Goal: Information Seeking & Learning: Compare options

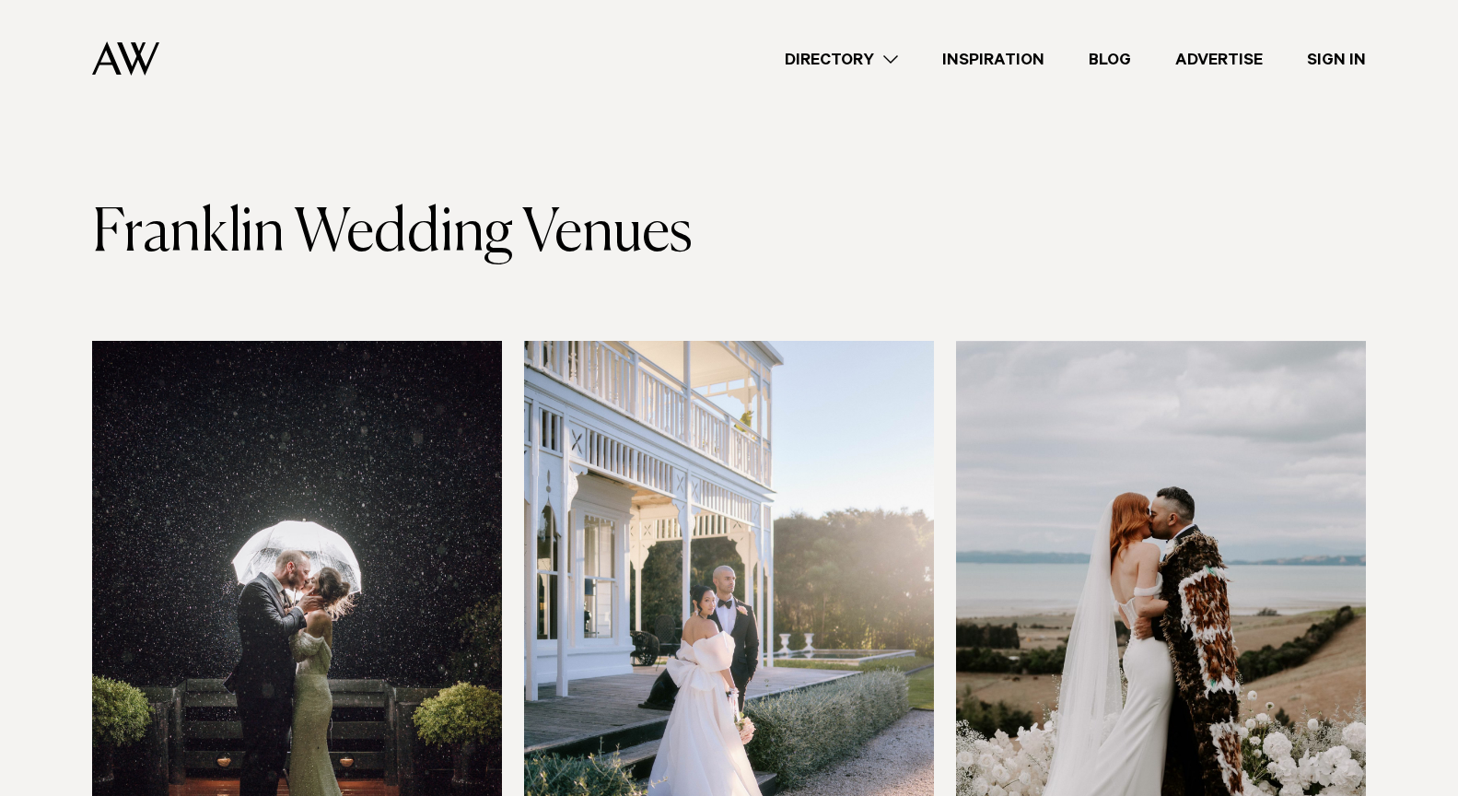
scroll to position [290, 0]
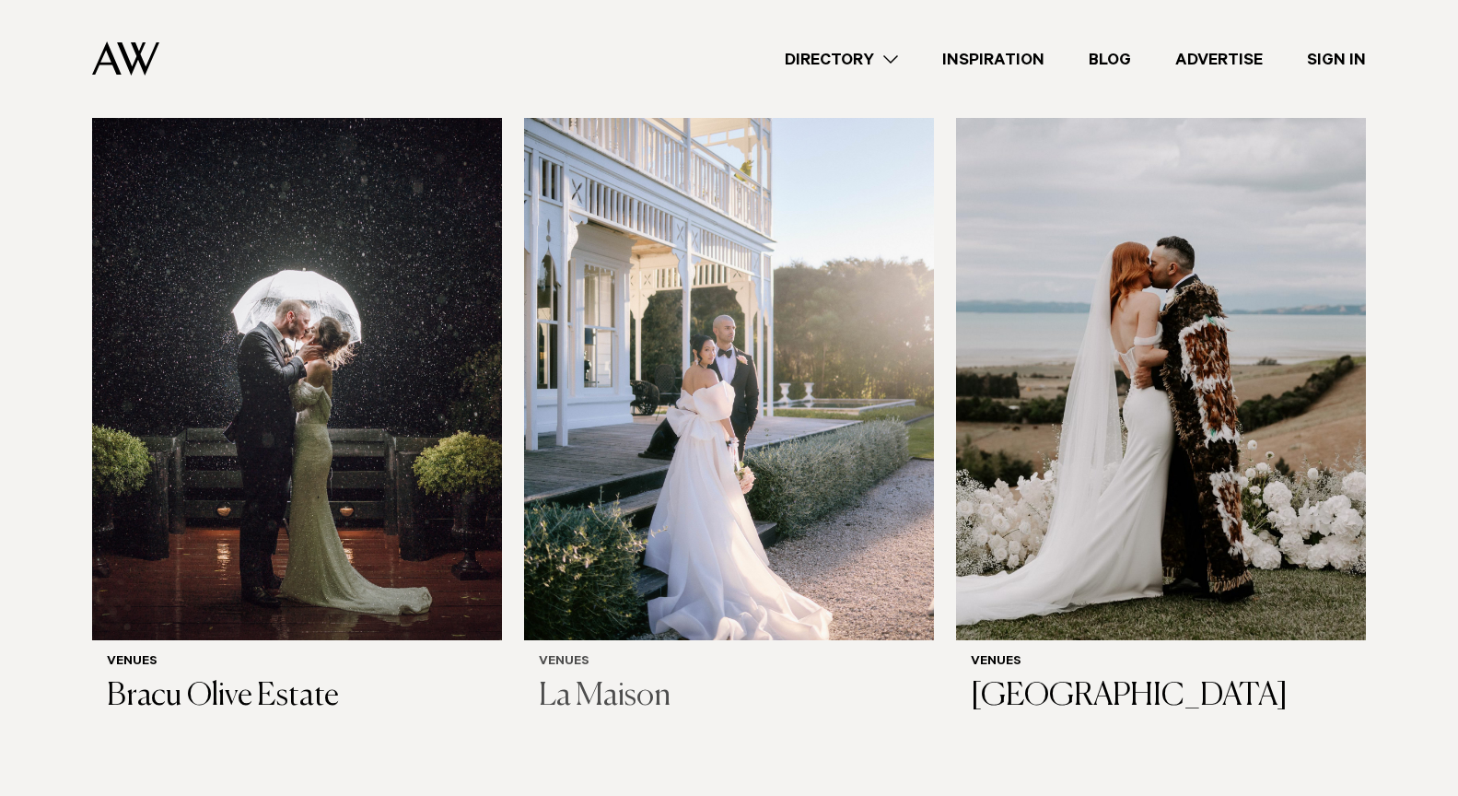
click at [682, 439] on img at bounding box center [729, 365] width 410 height 550
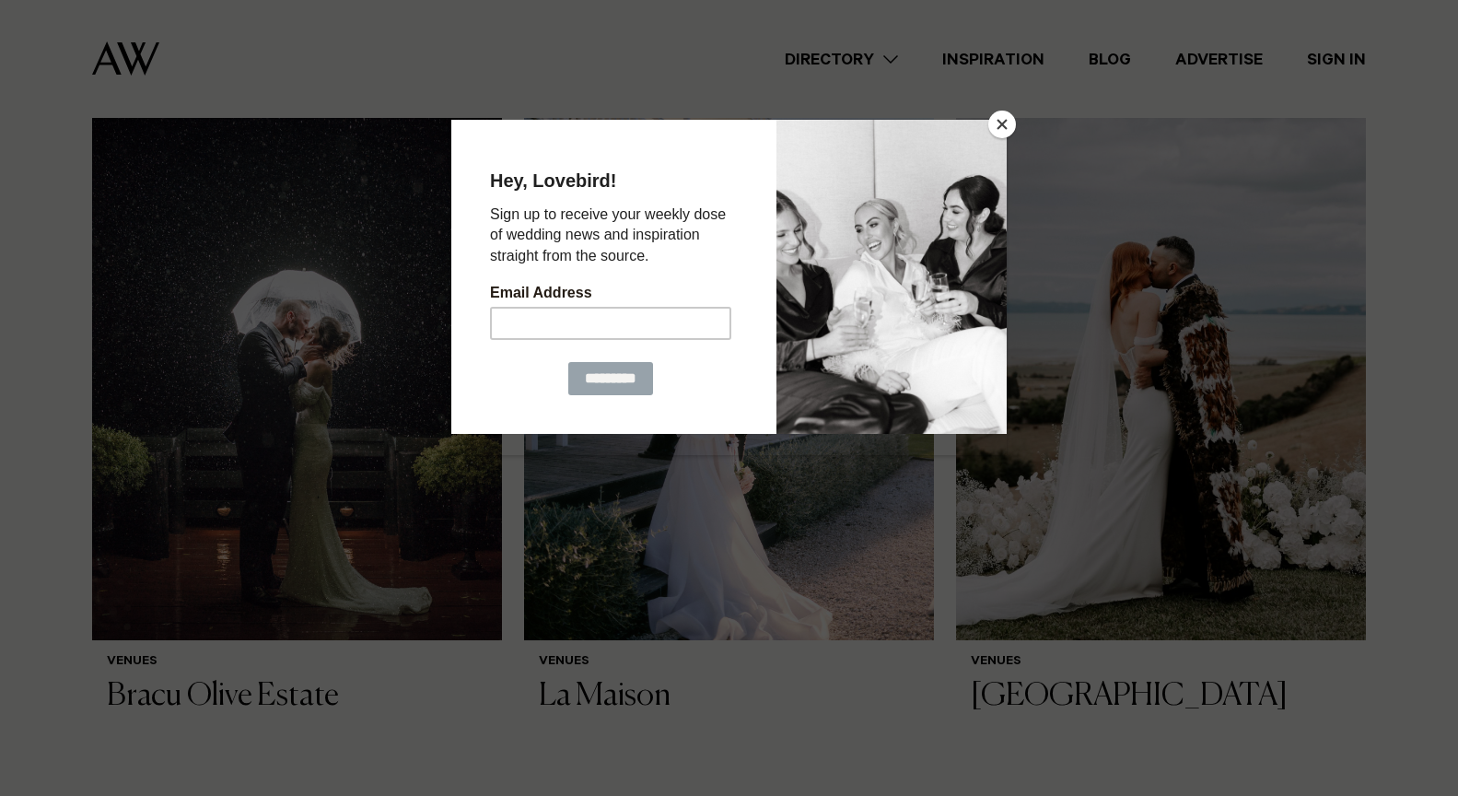
click at [998, 124] on button "Close" at bounding box center [1002, 125] width 28 height 28
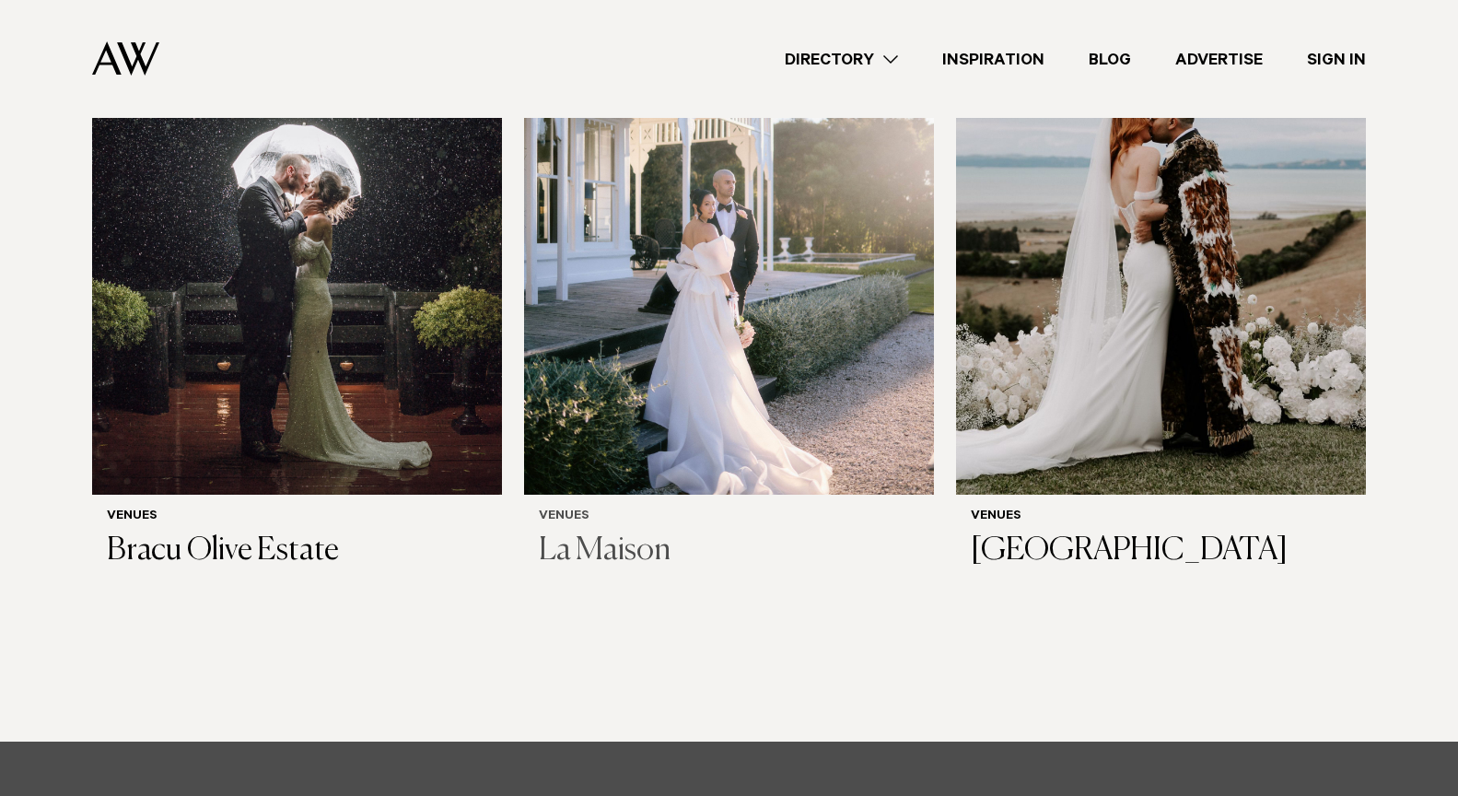
scroll to position [265, 0]
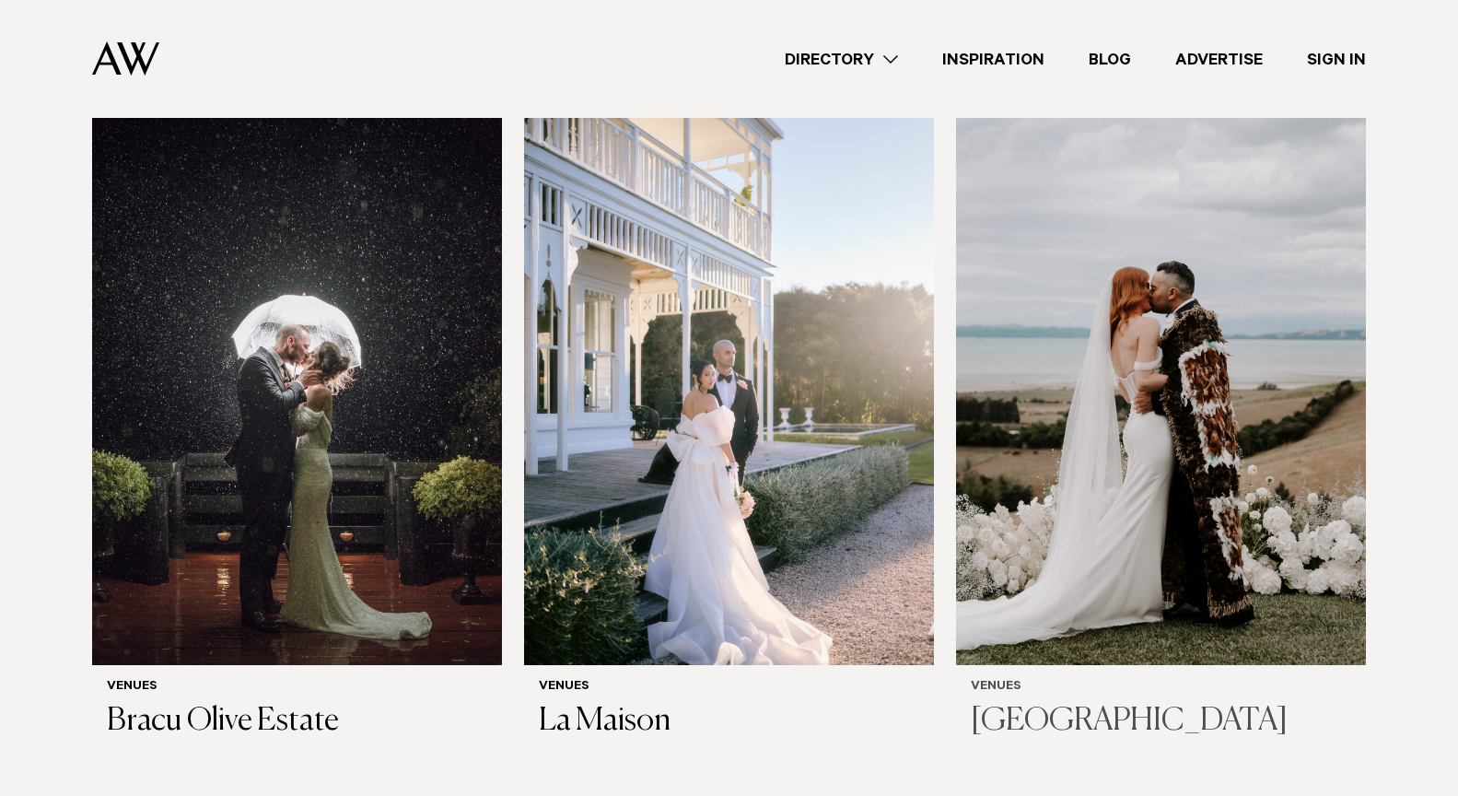
click at [1176, 401] on img at bounding box center [1161, 390] width 410 height 550
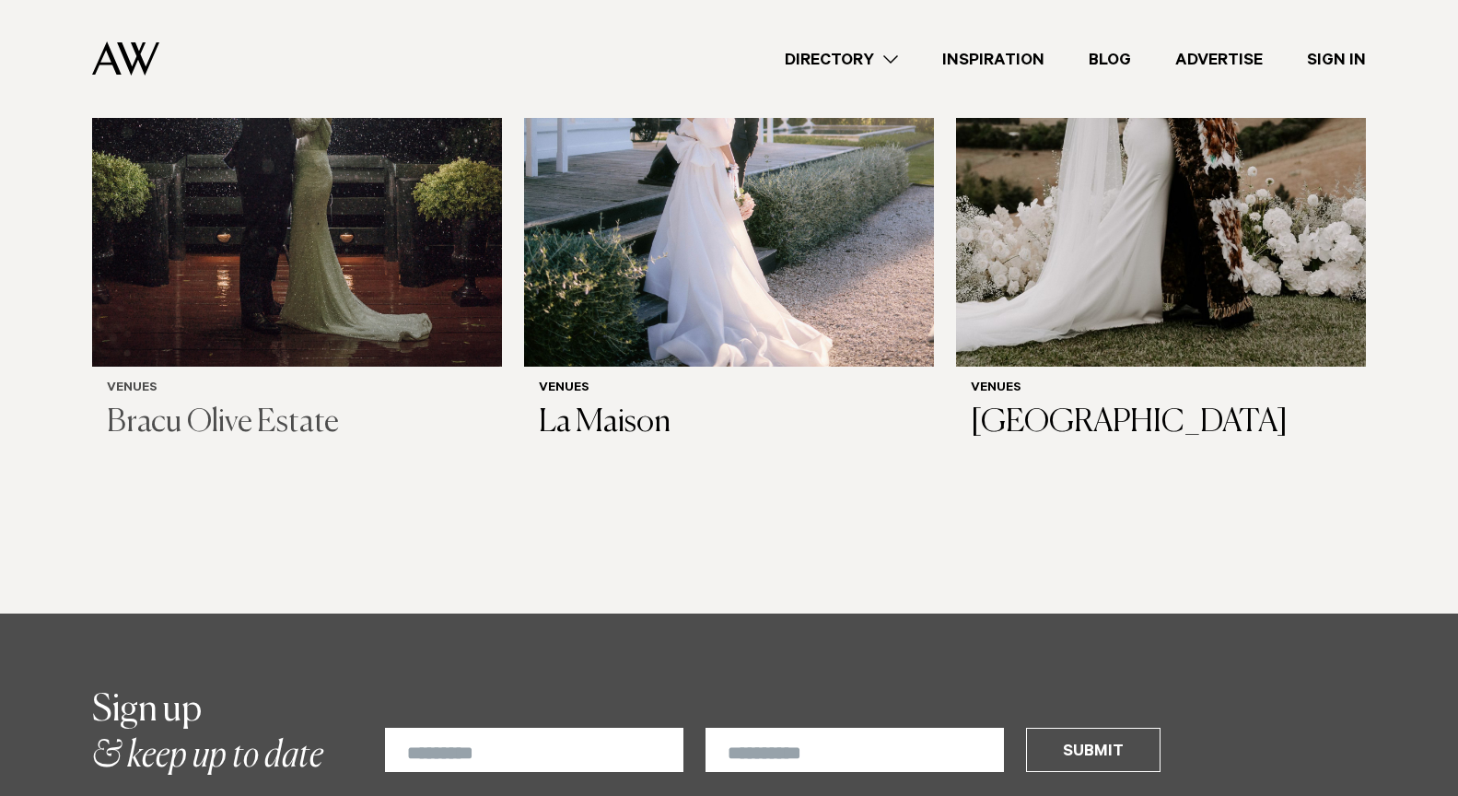
scroll to position [562, 0]
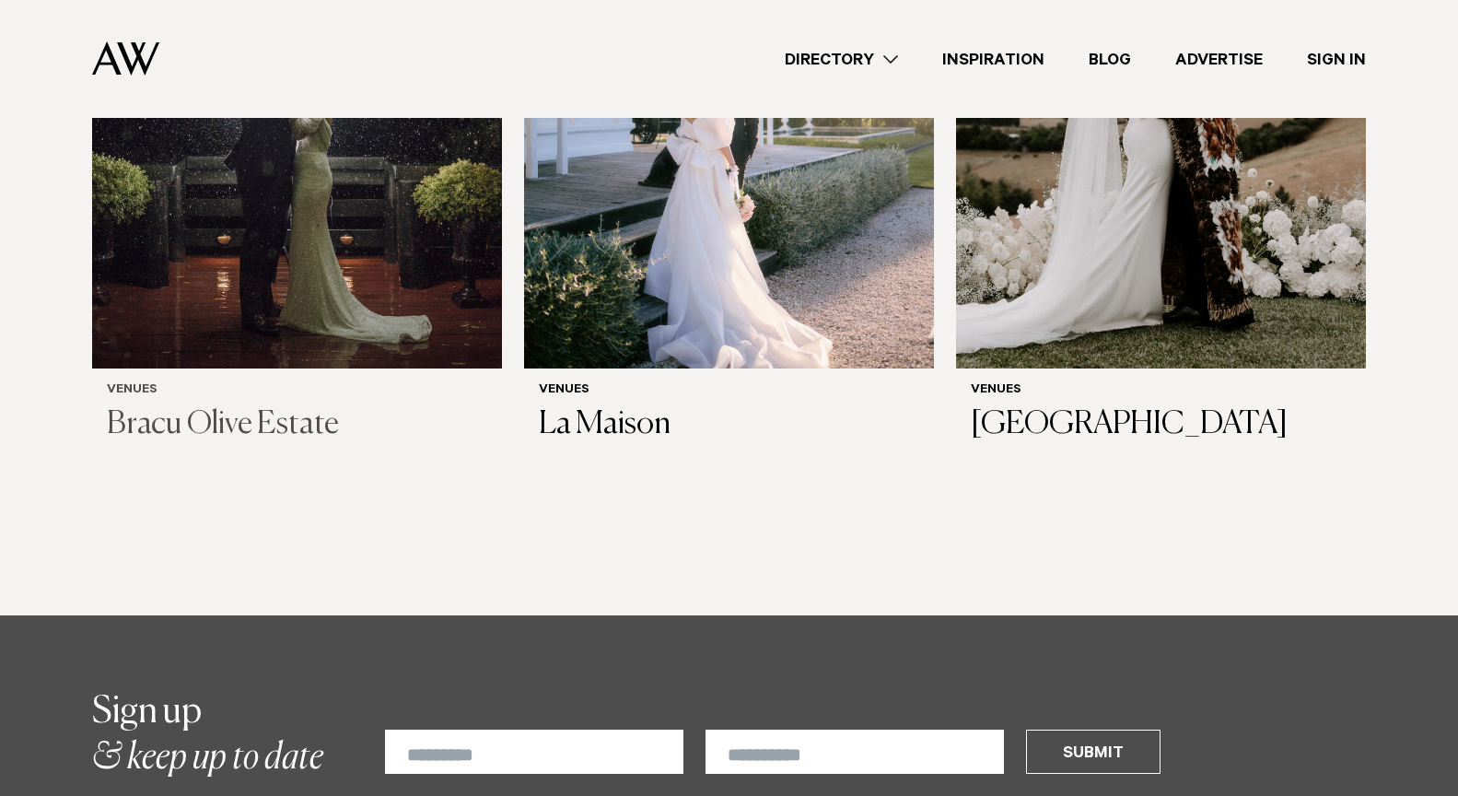
click at [278, 273] on img at bounding box center [297, 94] width 410 height 550
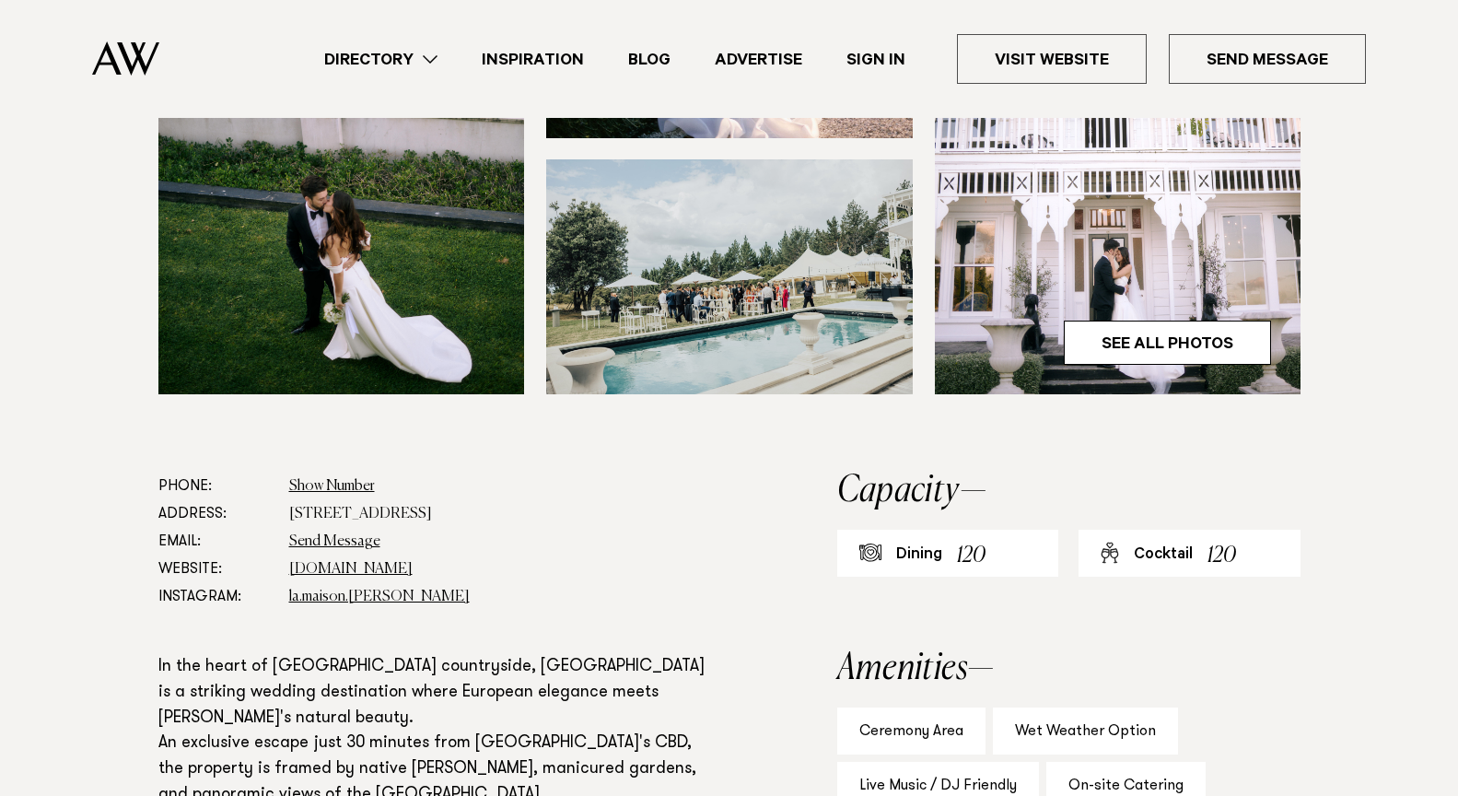
scroll to position [686, 0]
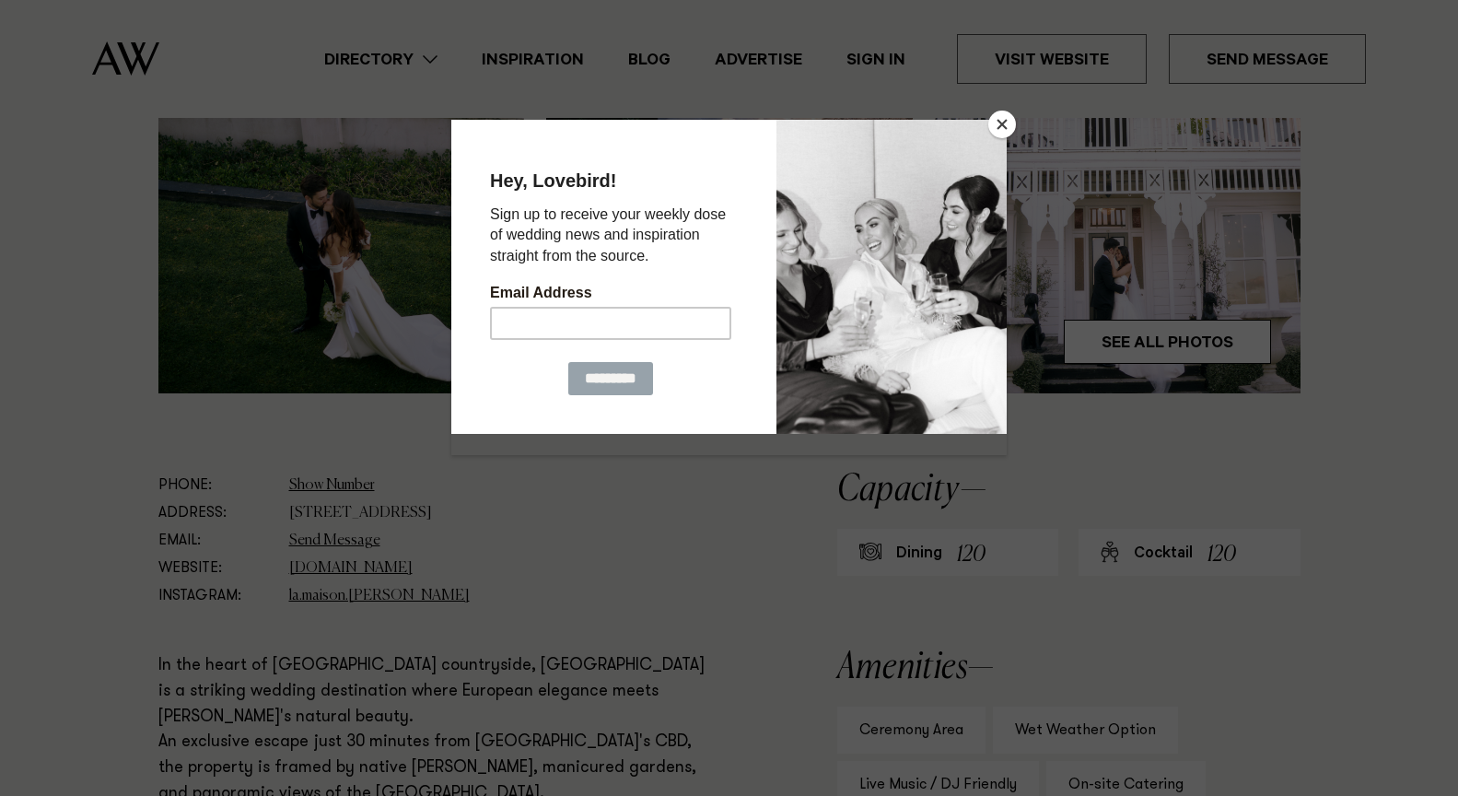
click at [1004, 120] on button "Close" at bounding box center [1002, 125] width 28 height 28
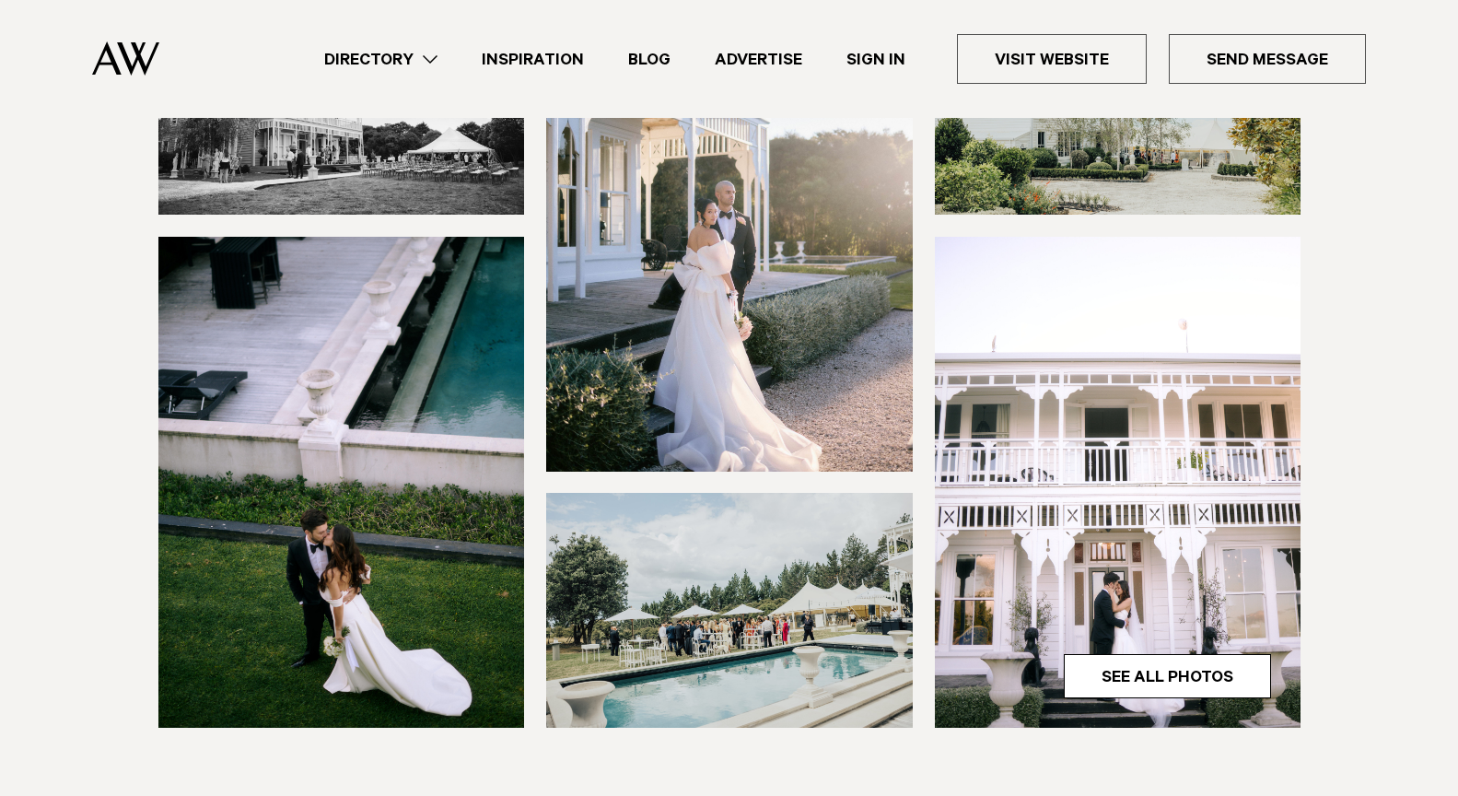
scroll to position [594, 0]
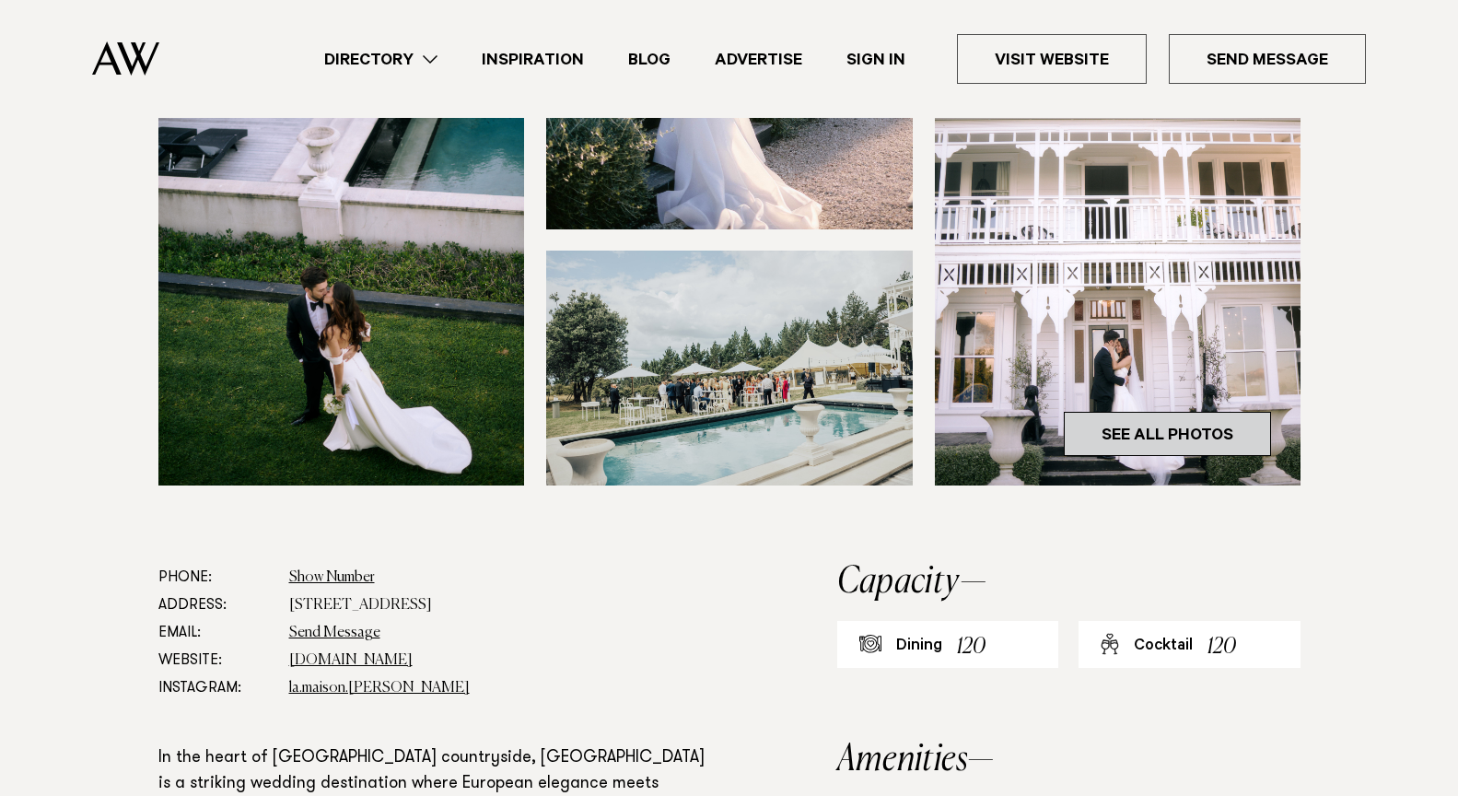
click at [1157, 442] on link "See All Photos" at bounding box center [1167, 434] width 207 height 44
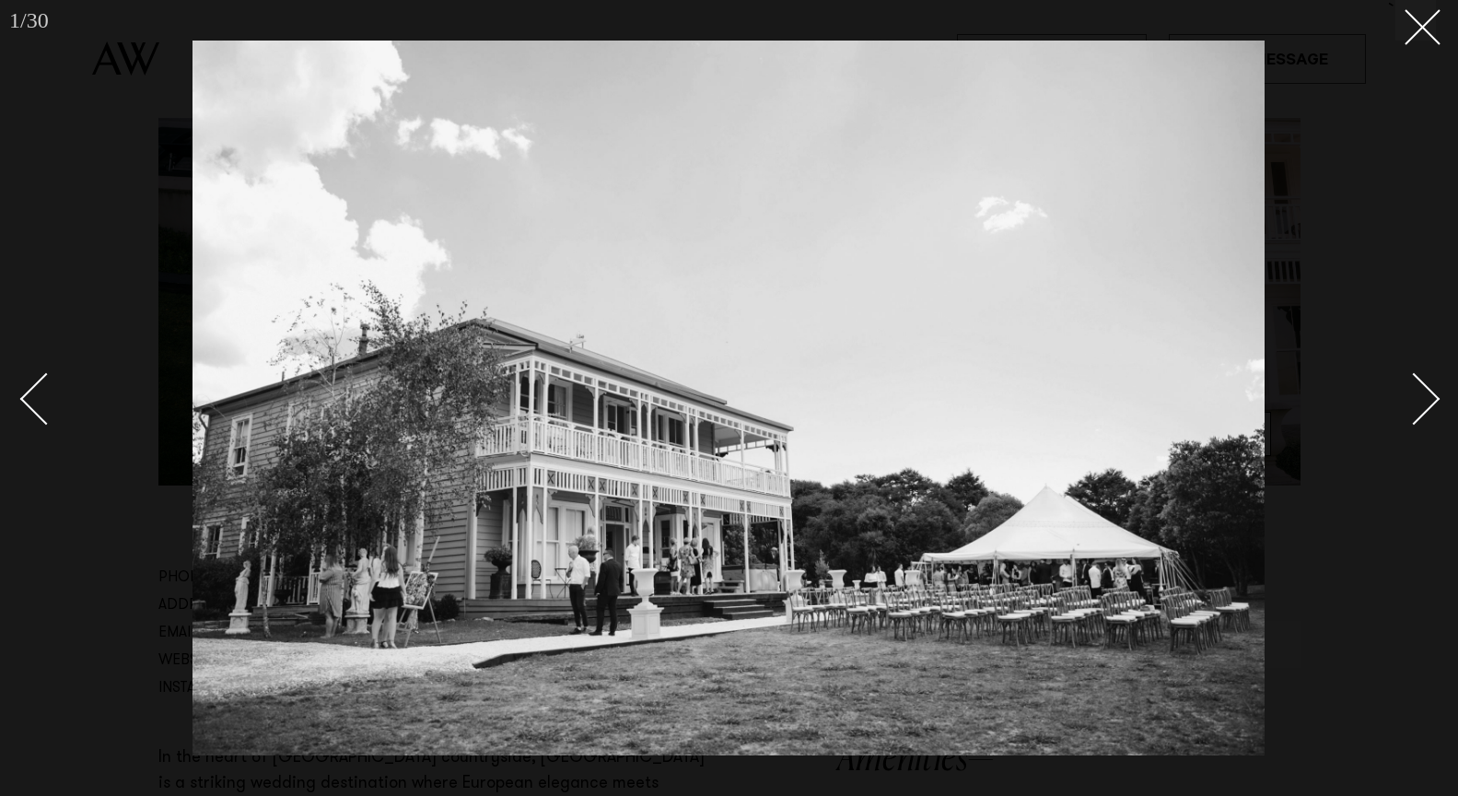
click at [1433, 405] on div "Next slide" at bounding box center [1414, 399] width 53 height 53
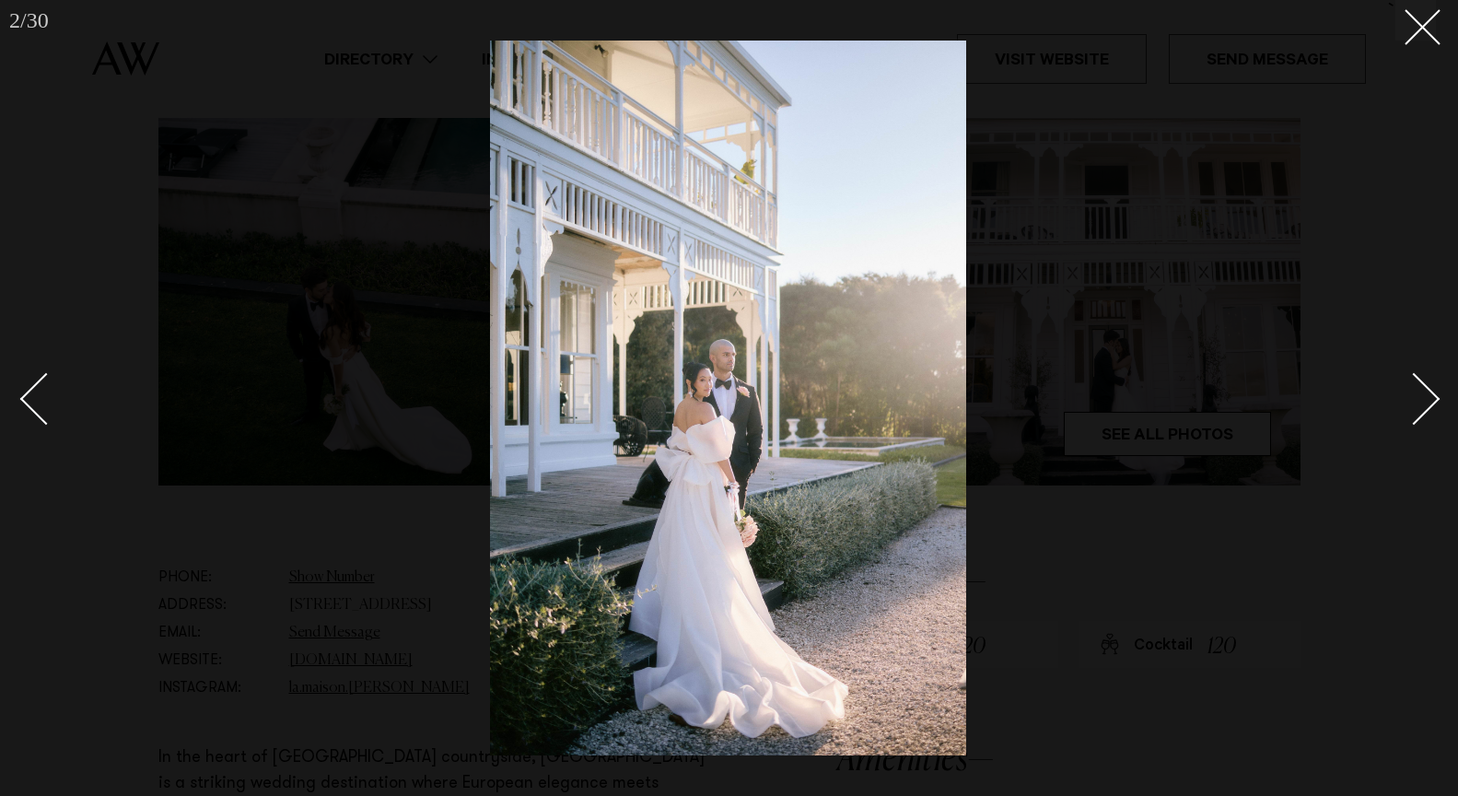
click at [1433, 405] on div "Next slide" at bounding box center [1414, 399] width 53 height 53
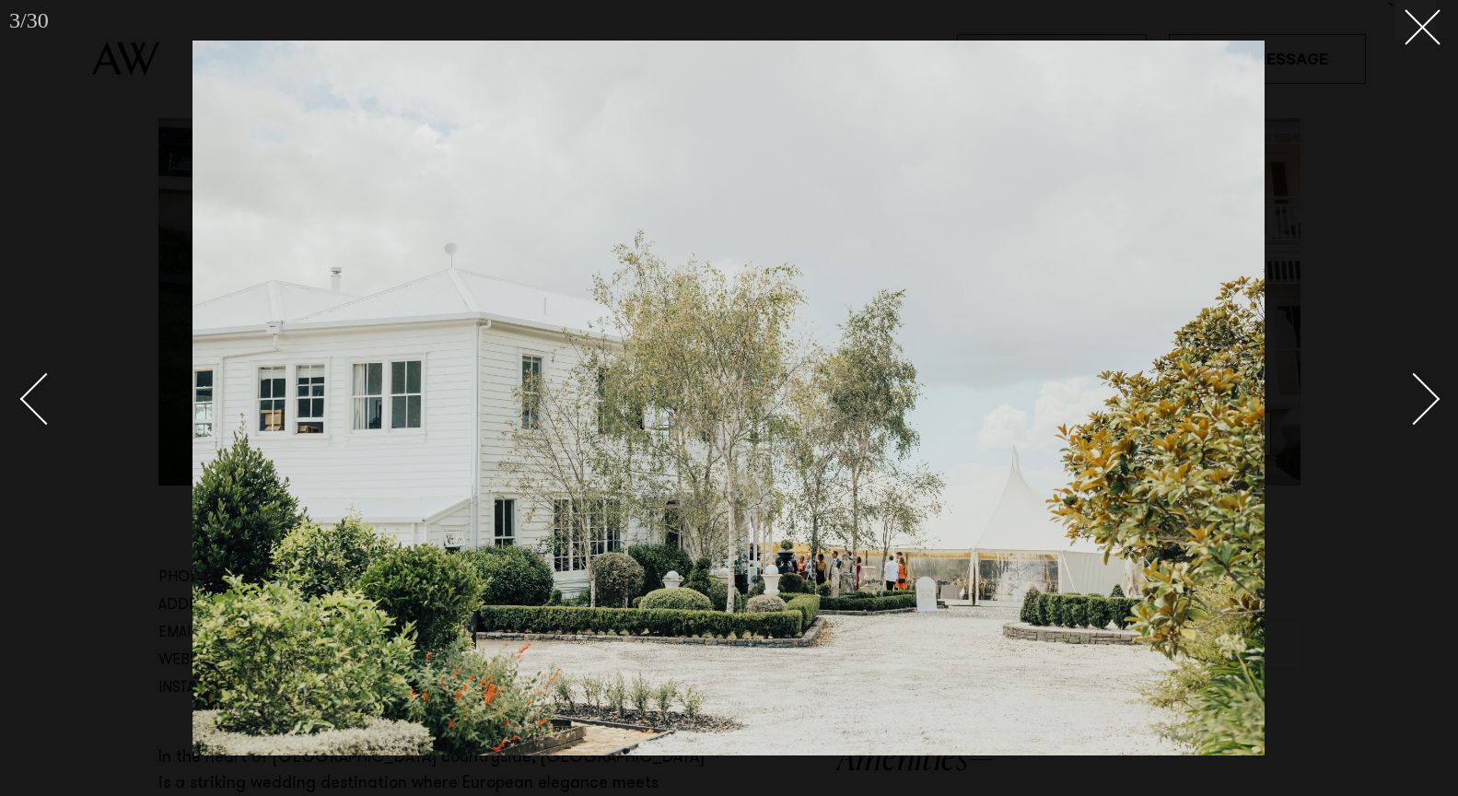
click at [1427, 402] on div "Next slide" at bounding box center [1414, 399] width 53 height 53
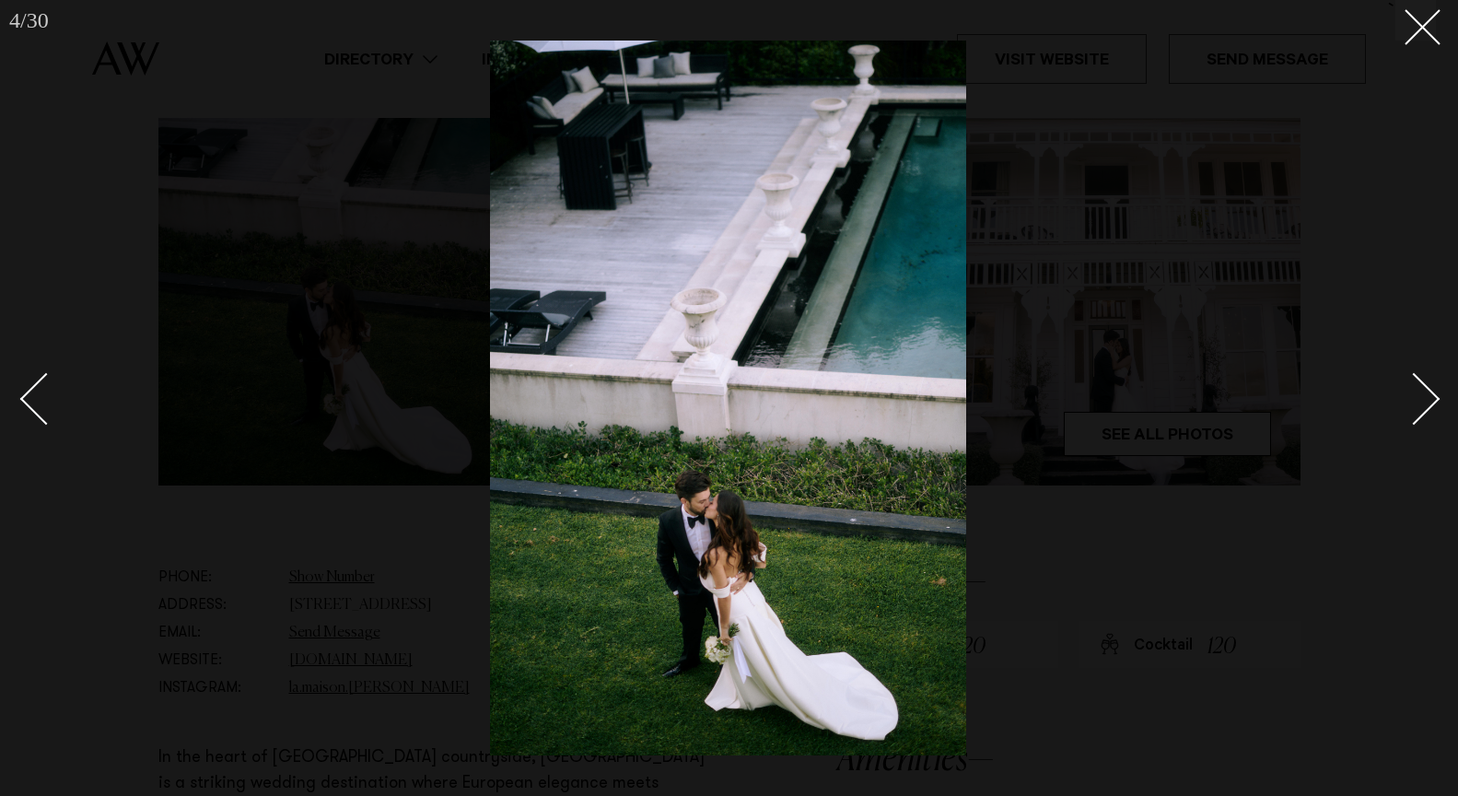
click at [1427, 402] on div "Next slide" at bounding box center [1414, 399] width 53 height 53
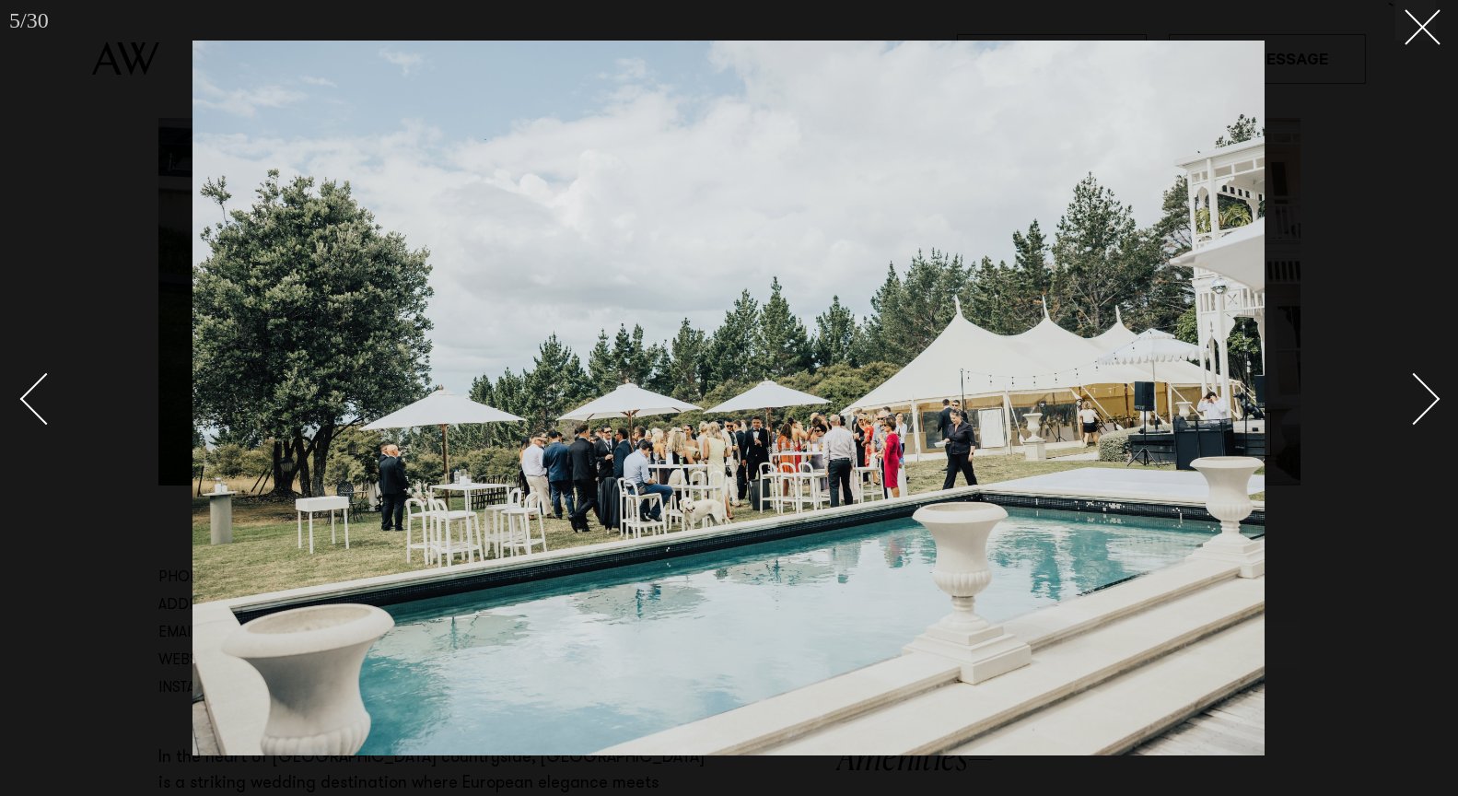
click at [1427, 402] on div "Next slide" at bounding box center [1414, 399] width 53 height 53
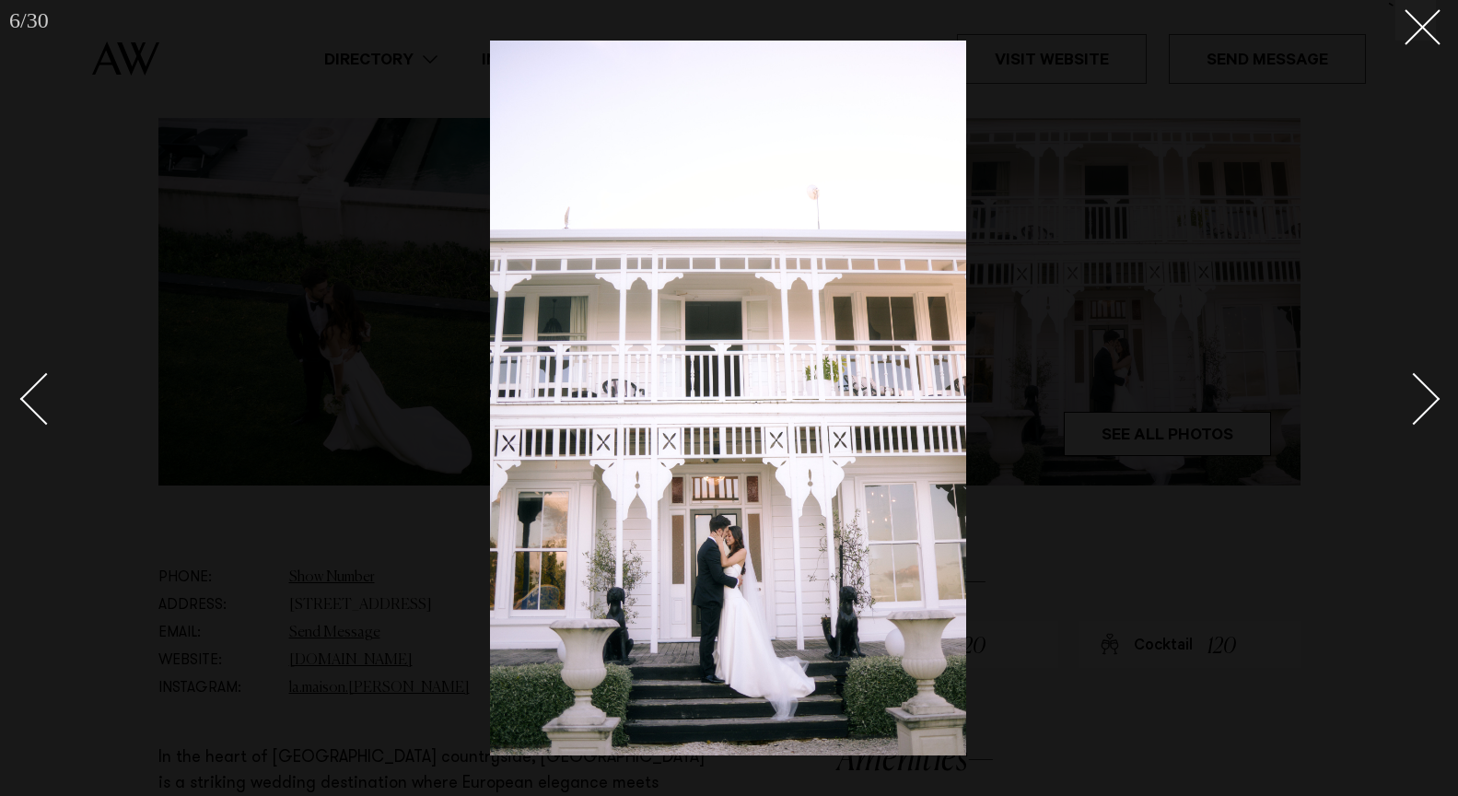
click at [1427, 402] on div "Next slide" at bounding box center [1414, 399] width 53 height 53
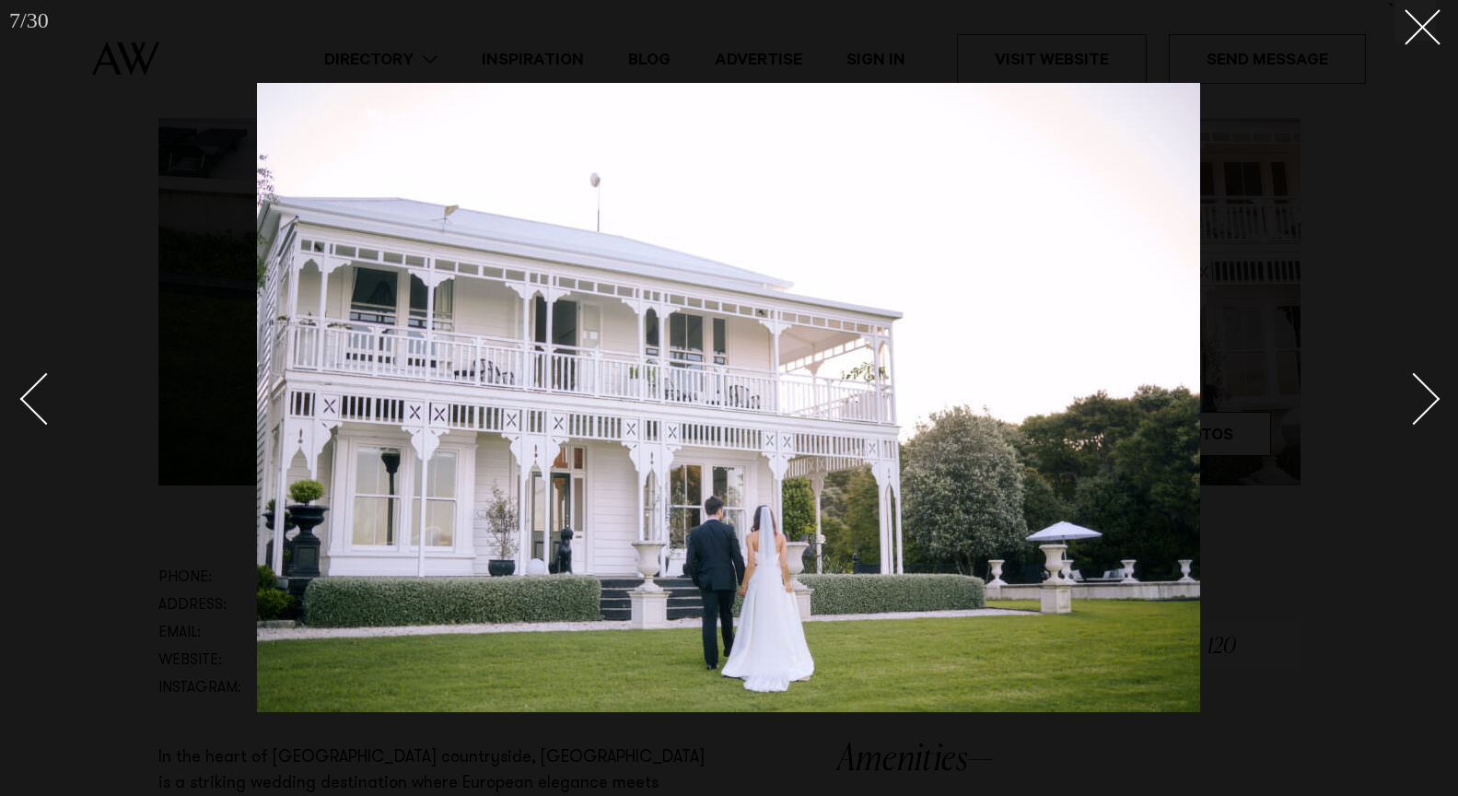
click at [1427, 402] on div "Next slide" at bounding box center [1414, 399] width 53 height 53
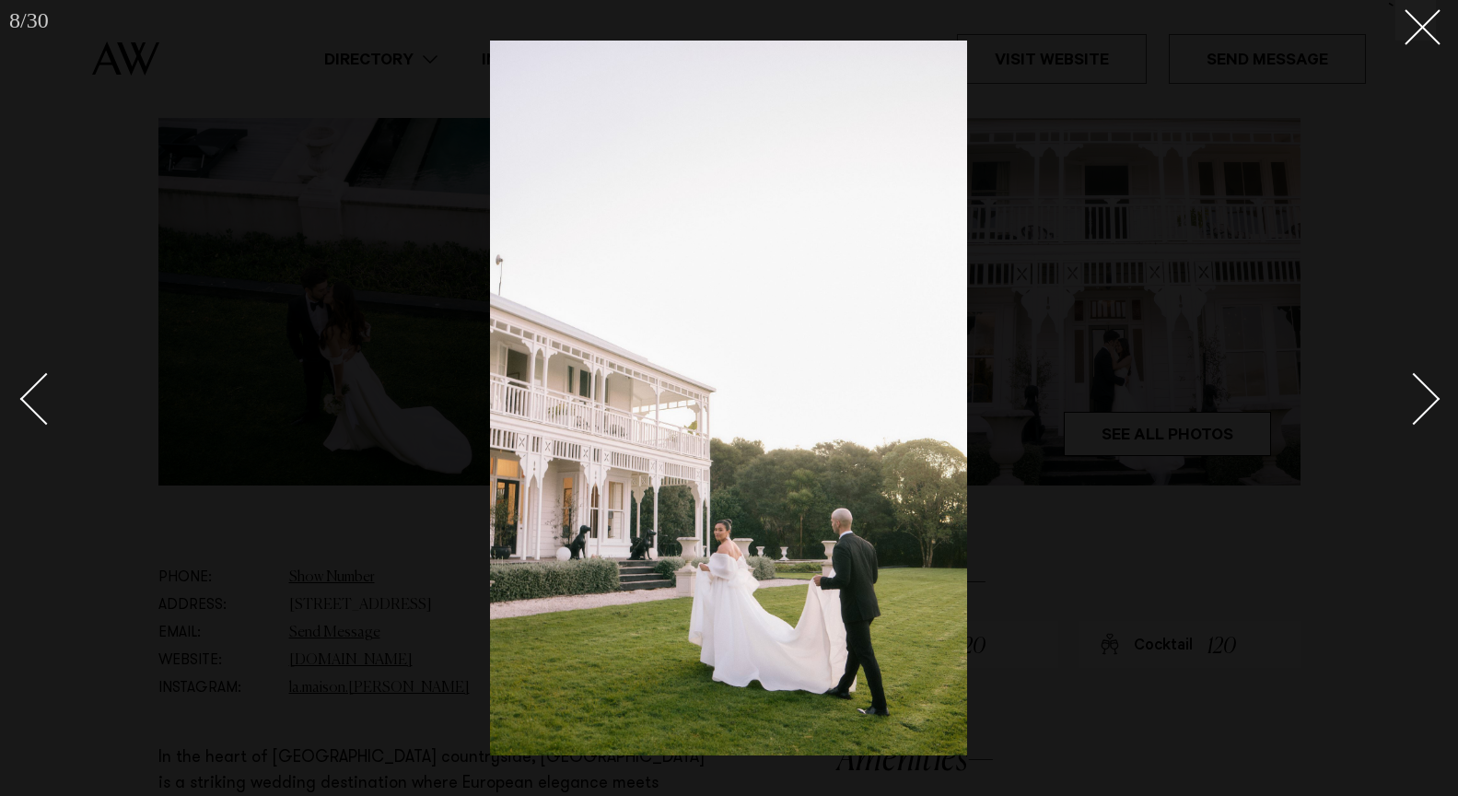
click at [1427, 402] on div "Next slide" at bounding box center [1414, 399] width 53 height 53
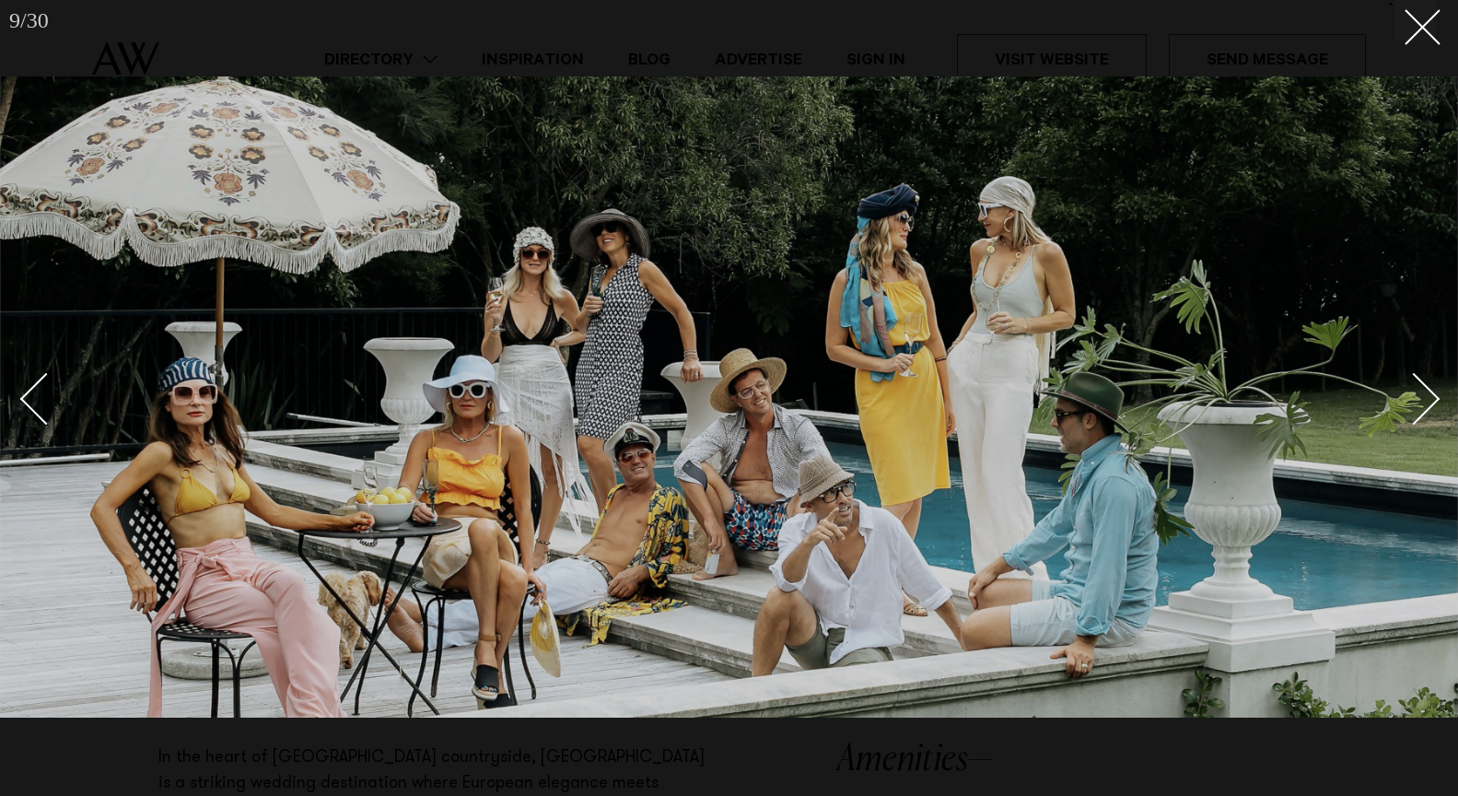
click at [1431, 400] on div "Next slide" at bounding box center [1414, 399] width 53 height 53
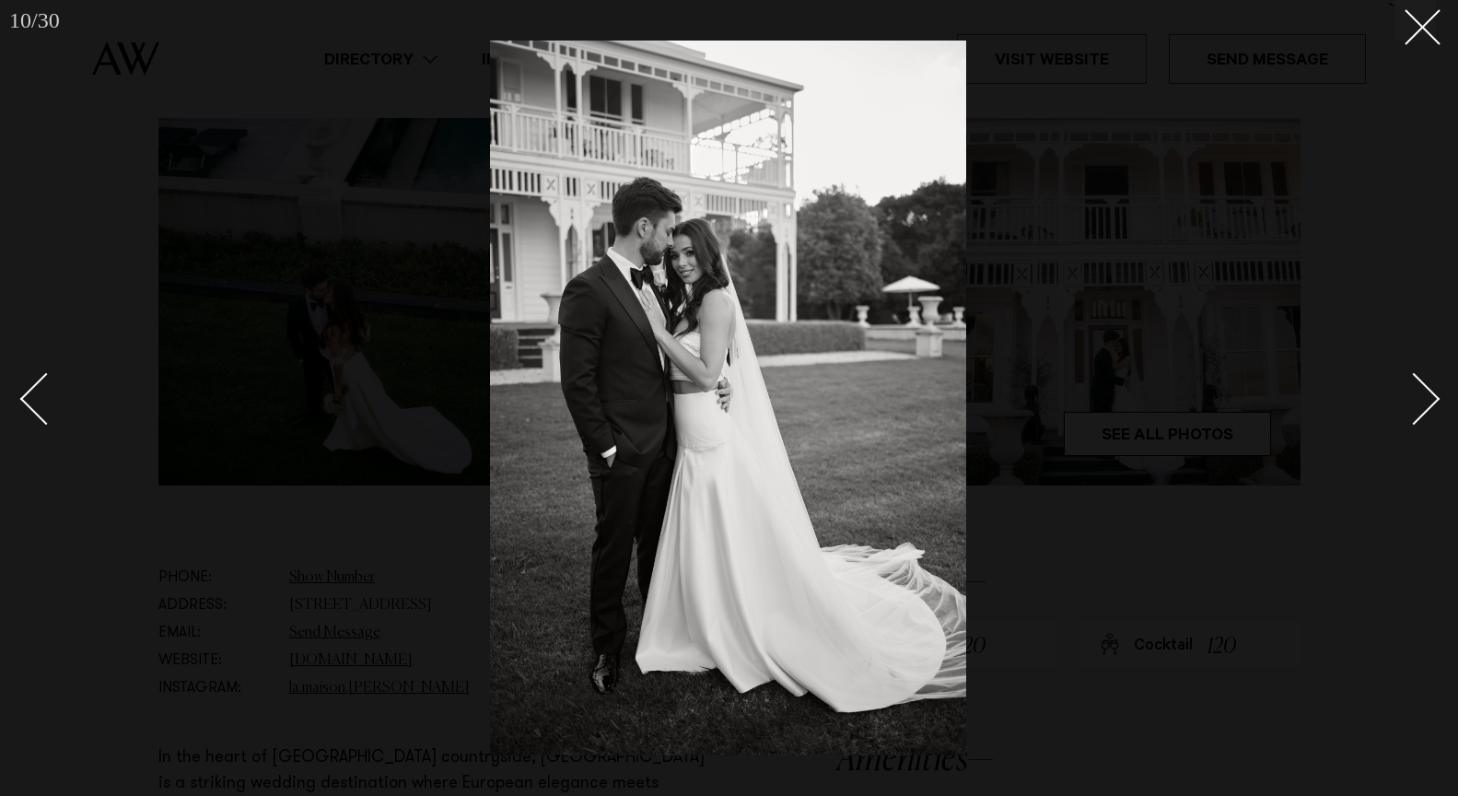
click at [1431, 400] on div "Next slide" at bounding box center [1414, 399] width 53 height 53
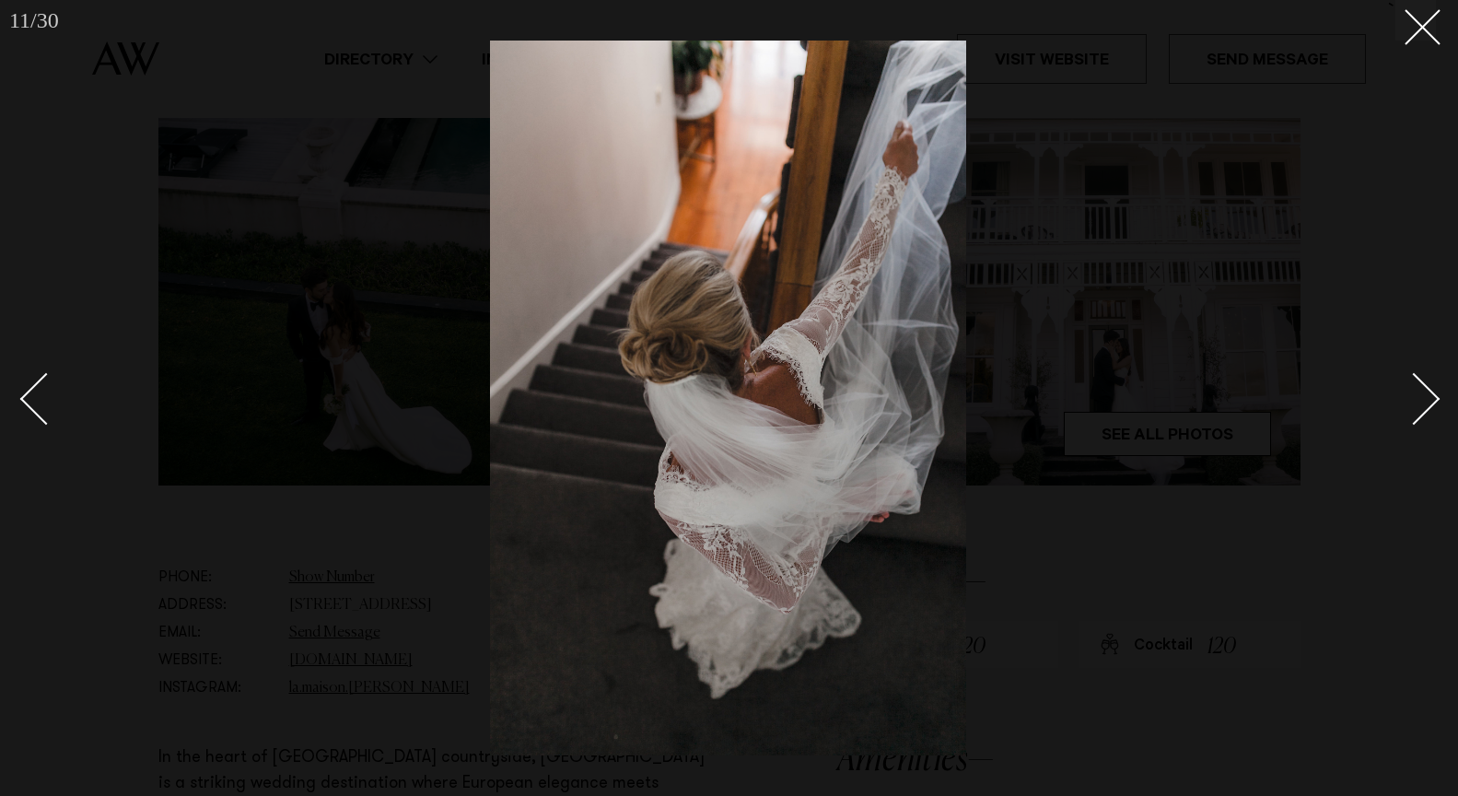
click at [1431, 400] on div "Next slide" at bounding box center [1414, 399] width 53 height 53
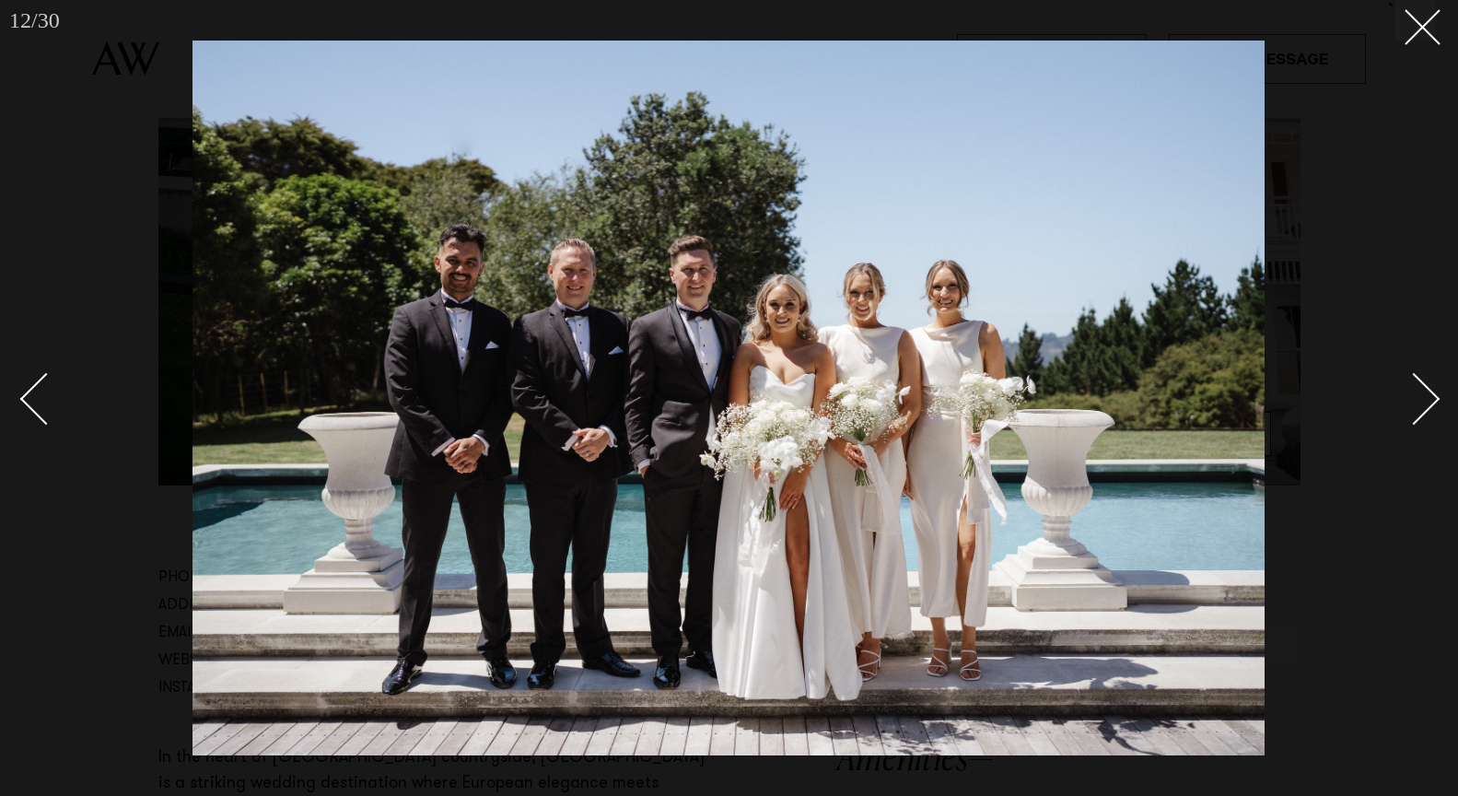
click at [1431, 400] on div "Next slide" at bounding box center [1414, 399] width 53 height 53
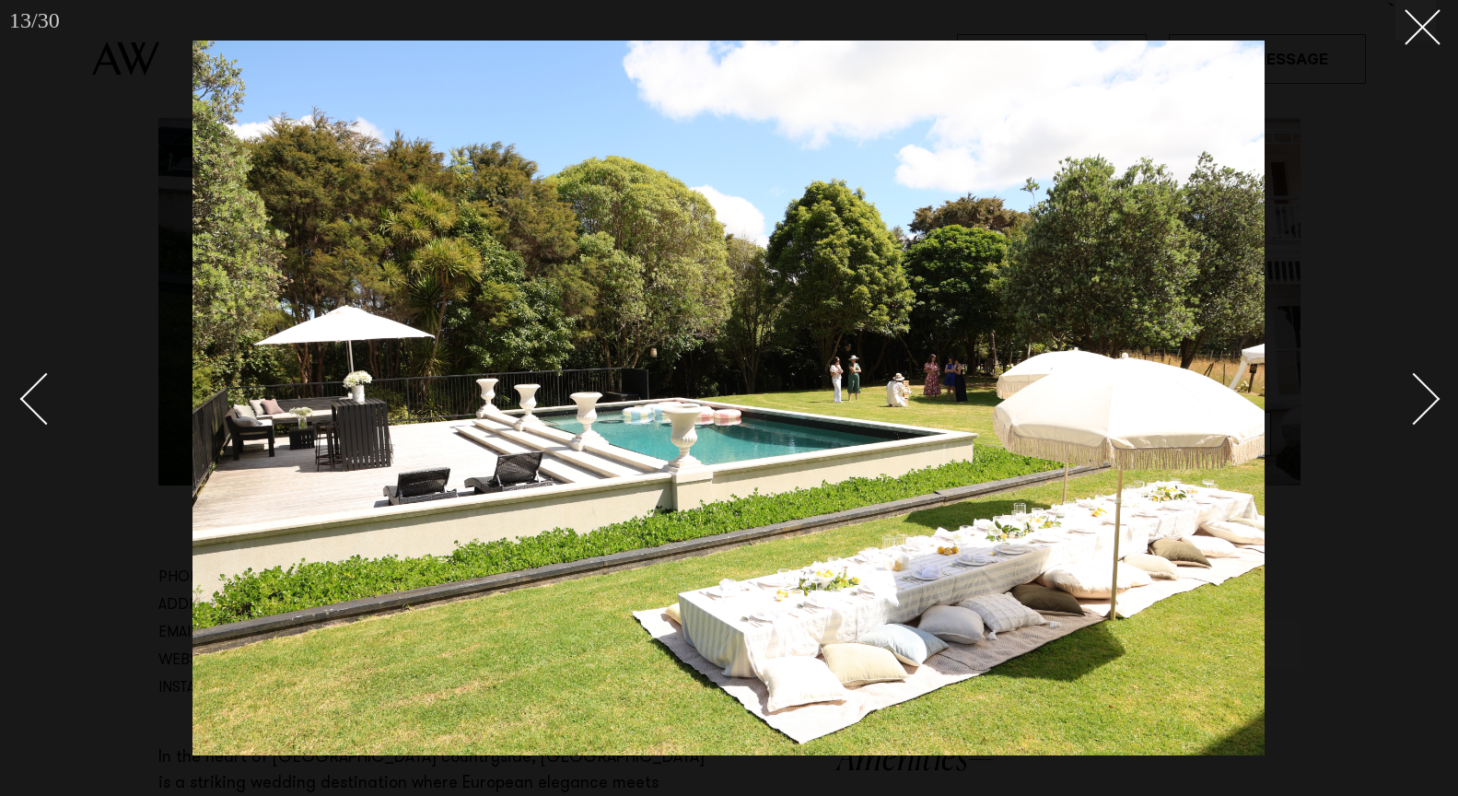
click at [1431, 400] on div "Next slide" at bounding box center [1414, 399] width 53 height 53
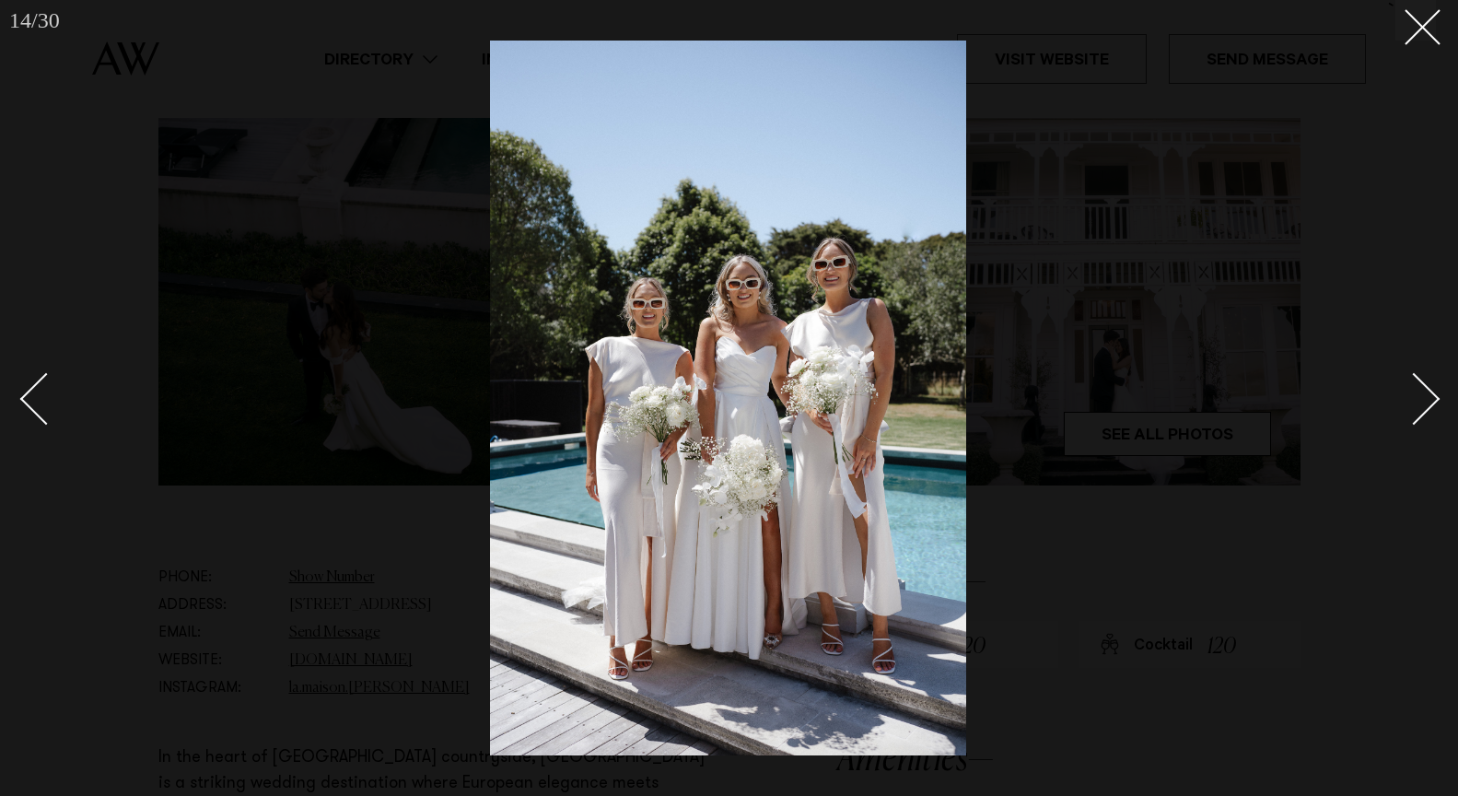
click at [1431, 400] on div "Next slide" at bounding box center [1414, 399] width 53 height 53
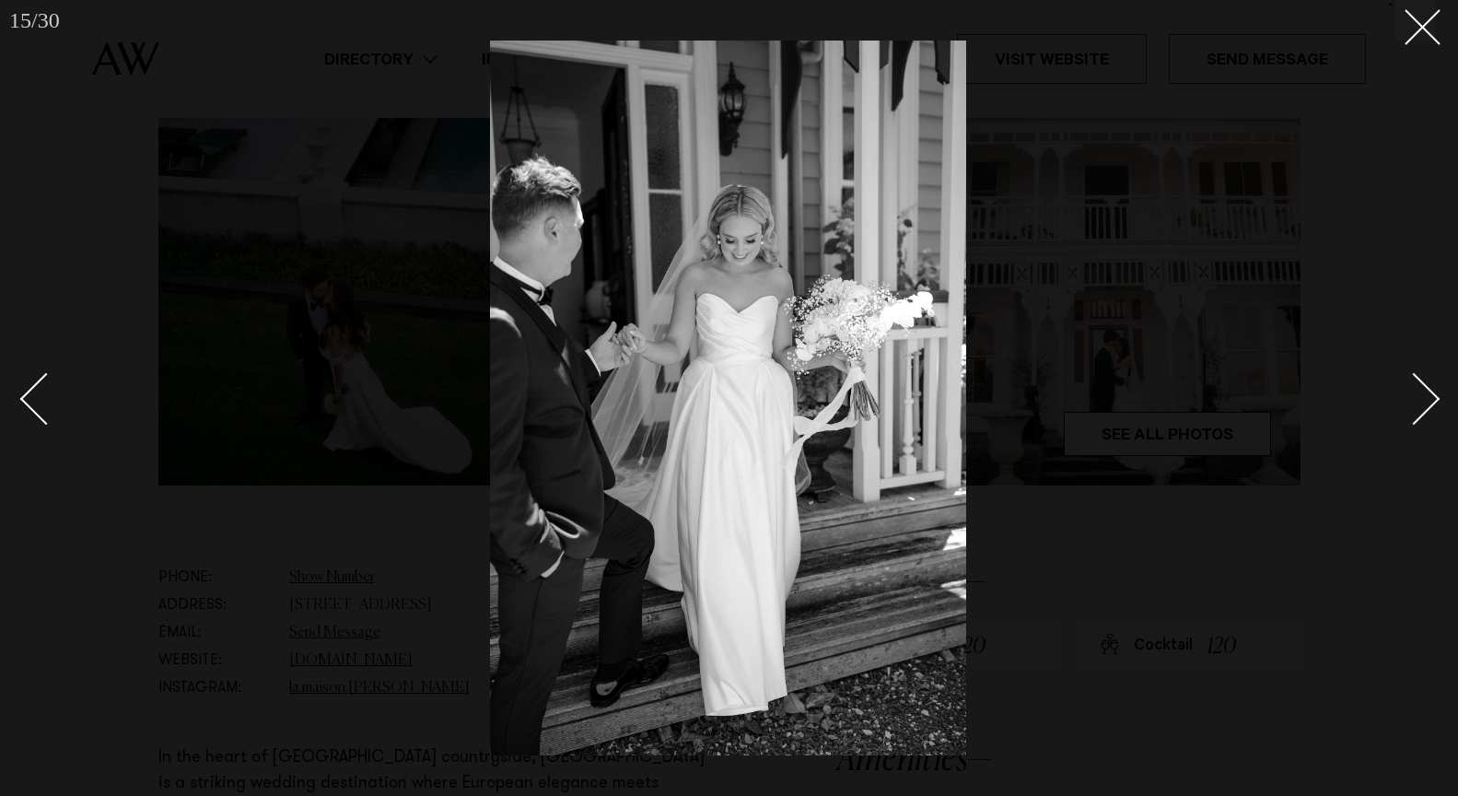
click at [1431, 400] on div "Next slide" at bounding box center [1414, 399] width 53 height 53
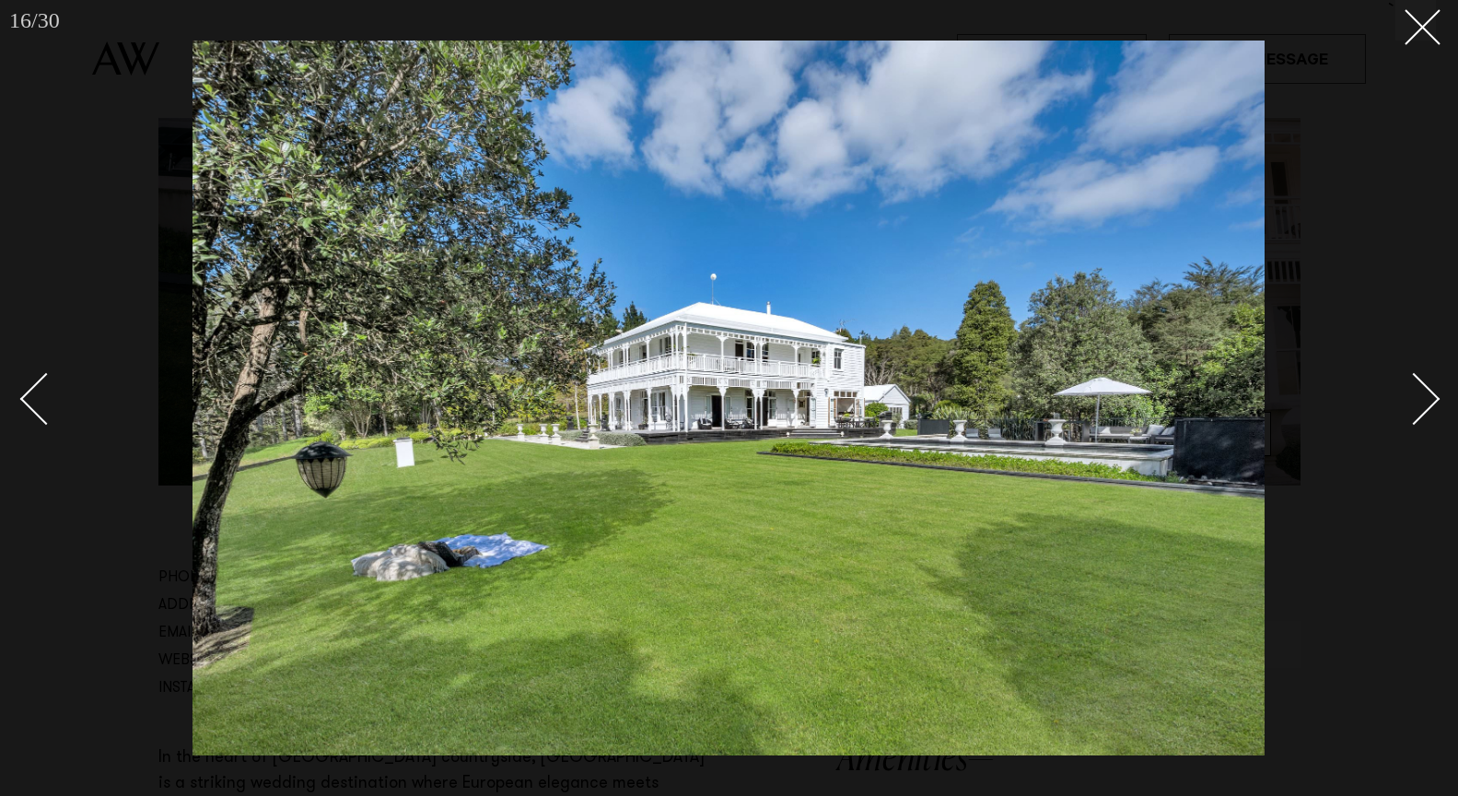
click at [1431, 400] on div "Next slide" at bounding box center [1414, 399] width 53 height 53
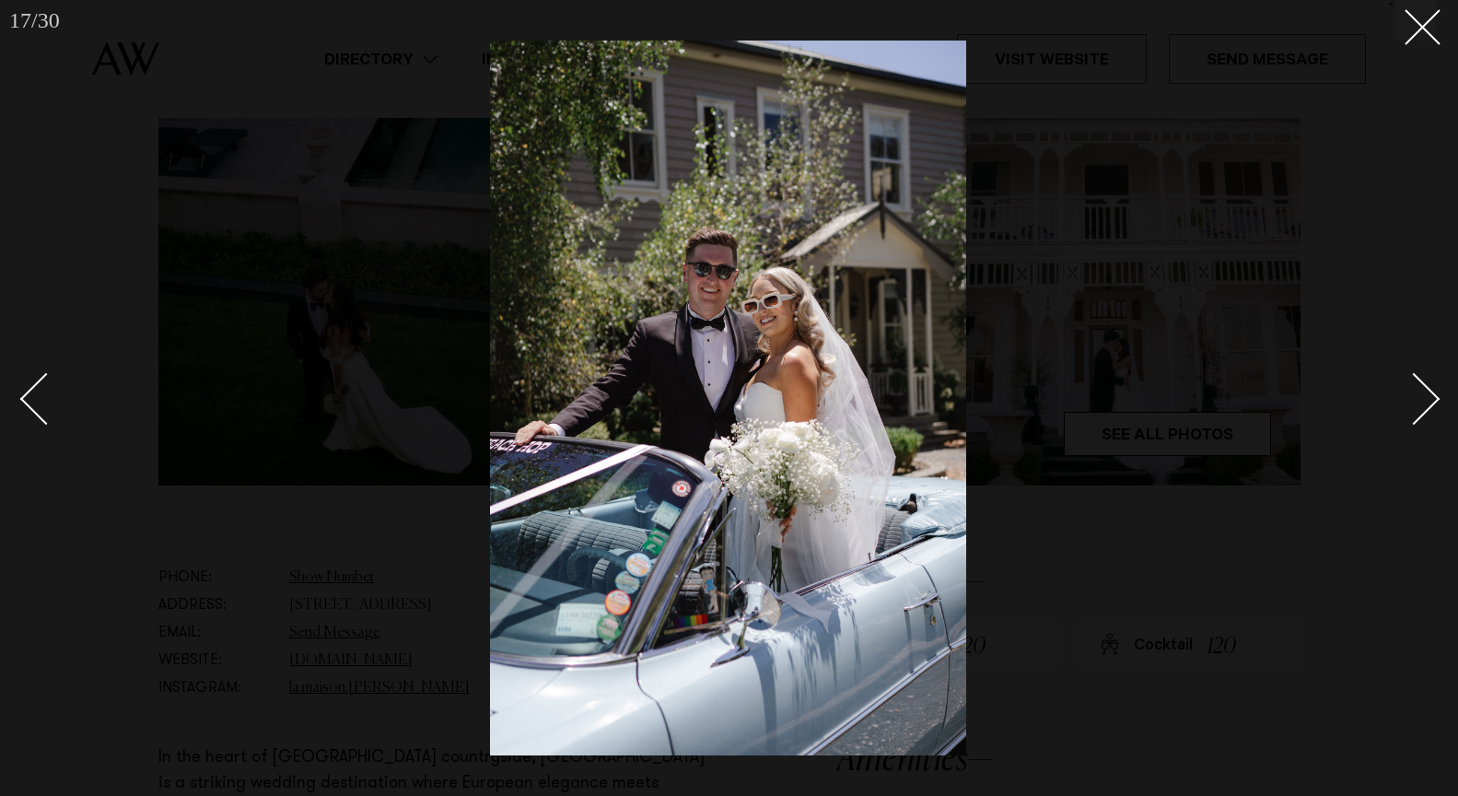
click at [1431, 400] on div "Next slide" at bounding box center [1414, 399] width 53 height 53
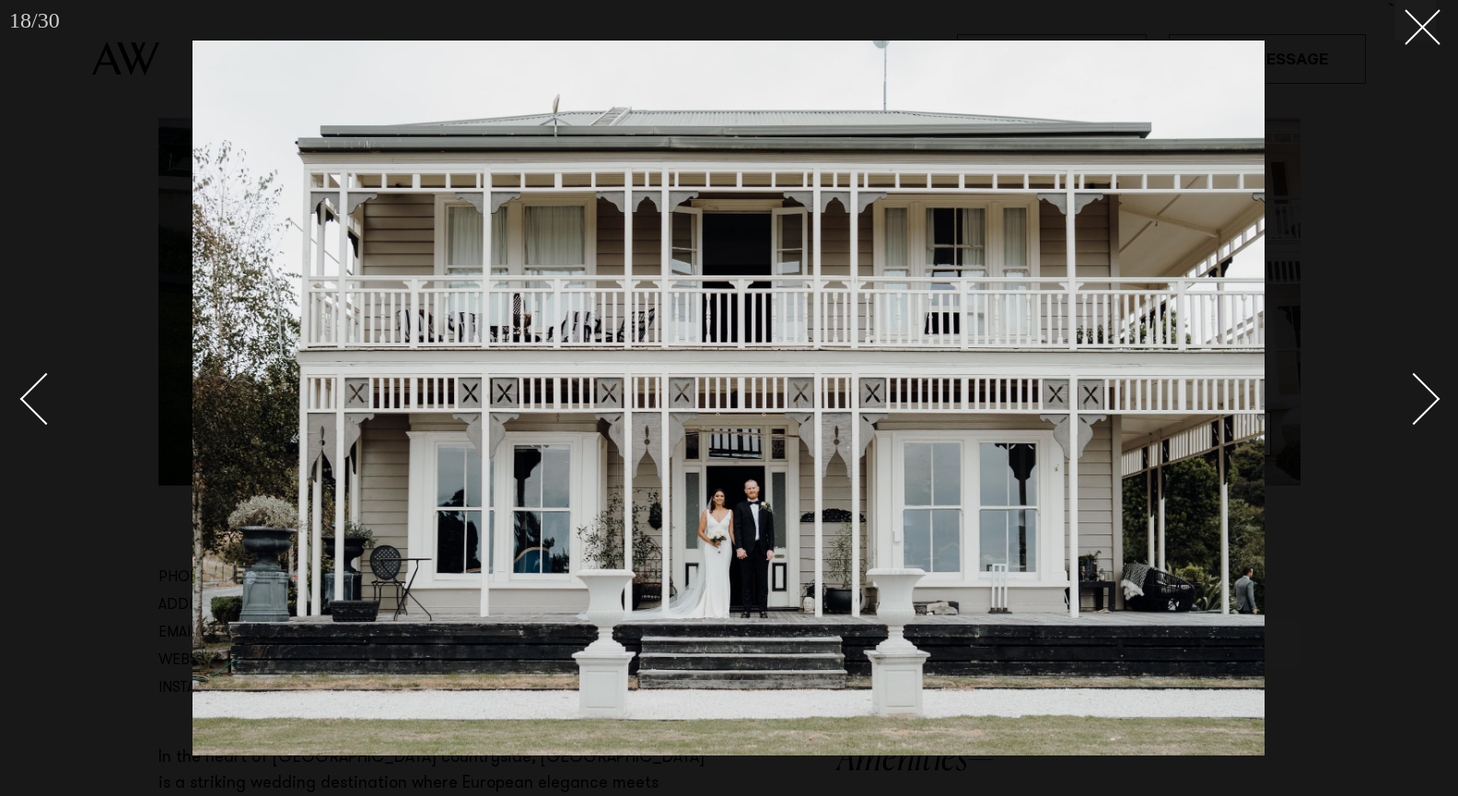
click at [1431, 400] on div "Next slide" at bounding box center [1414, 399] width 53 height 53
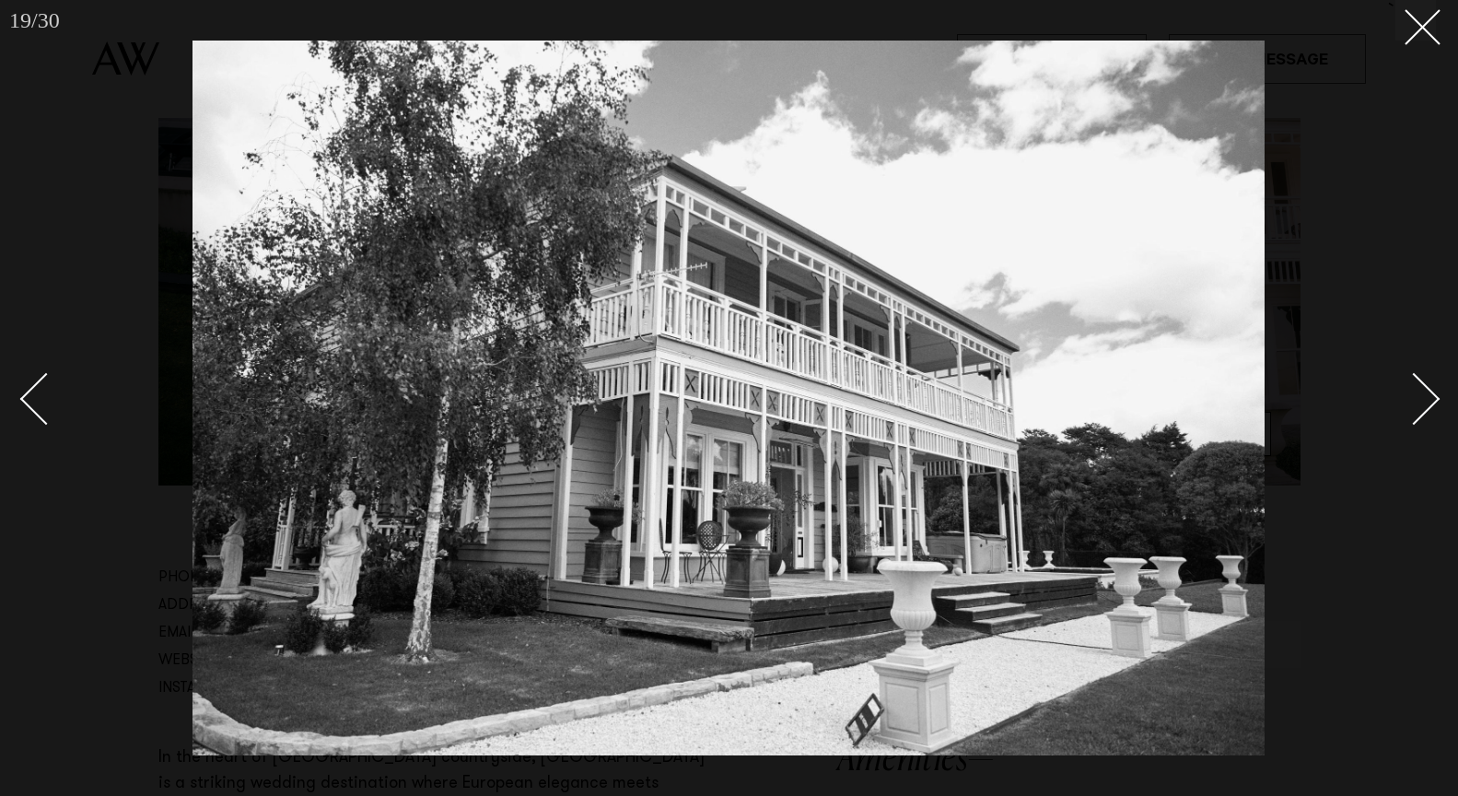
click at [1431, 400] on div "Next slide" at bounding box center [1414, 399] width 53 height 53
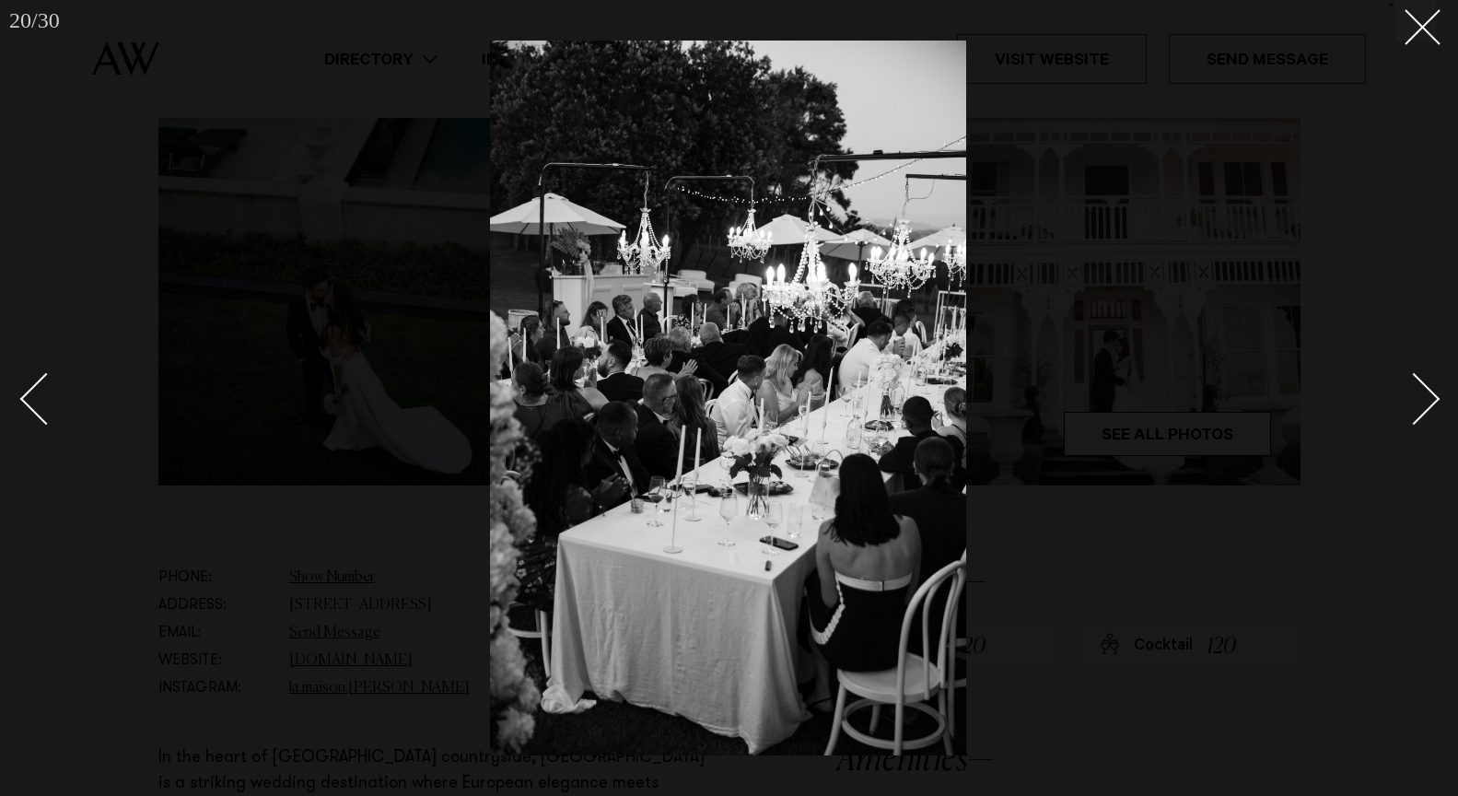
click at [1431, 400] on div "Next slide" at bounding box center [1414, 399] width 53 height 53
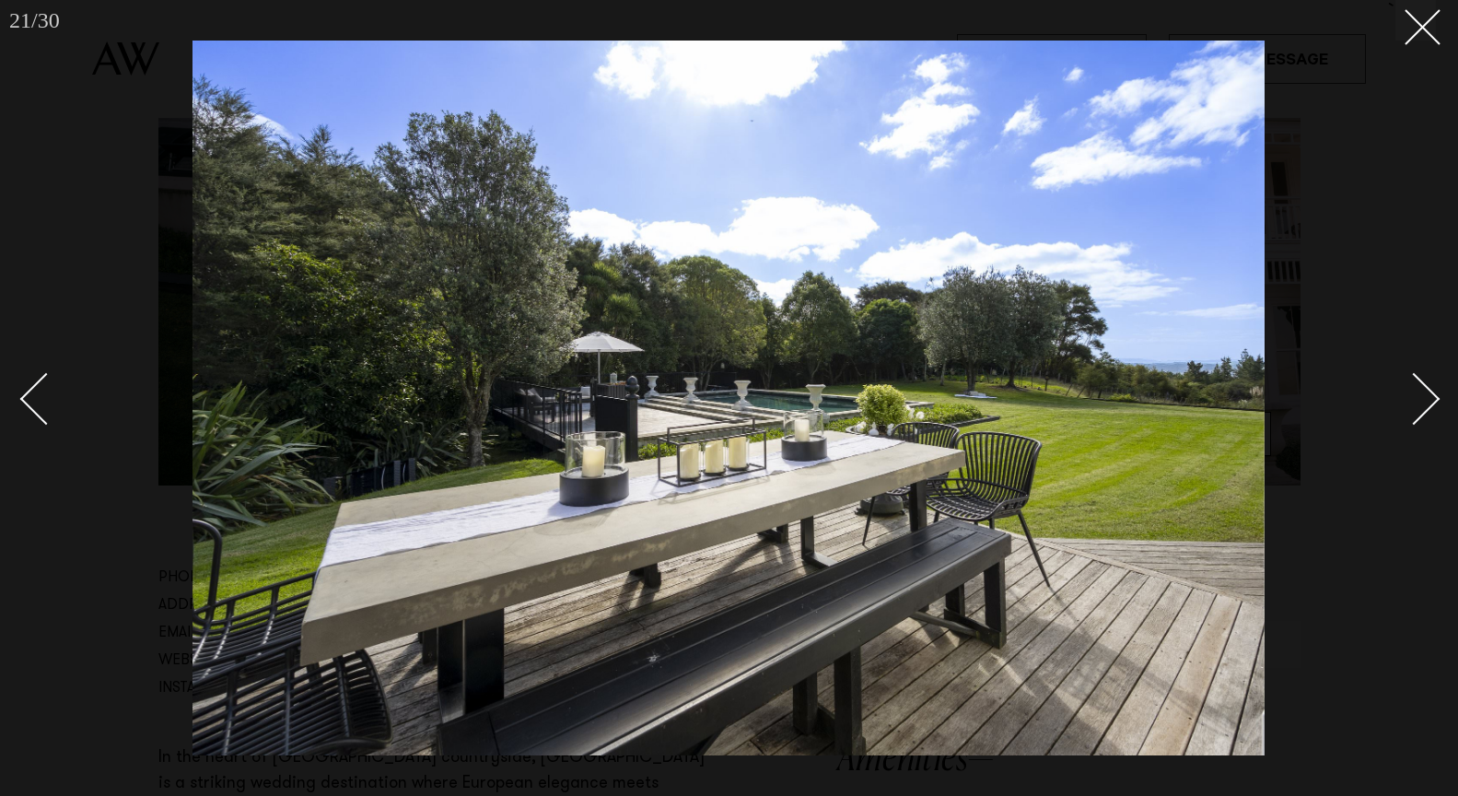
click at [1431, 400] on div "Next slide" at bounding box center [1414, 399] width 53 height 53
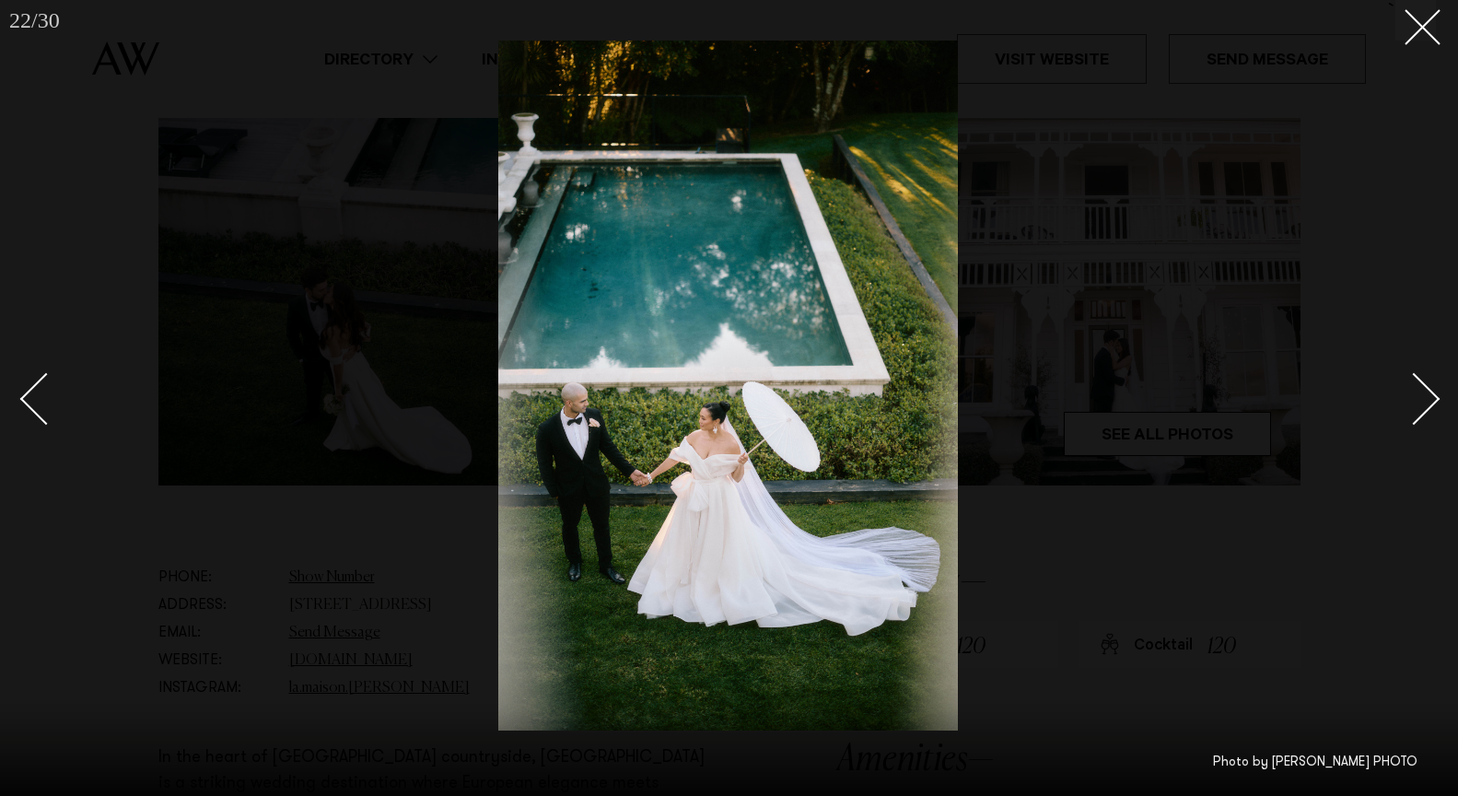
click at [1431, 400] on div "Next slide" at bounding box center [1414, 399] width 53 height 53
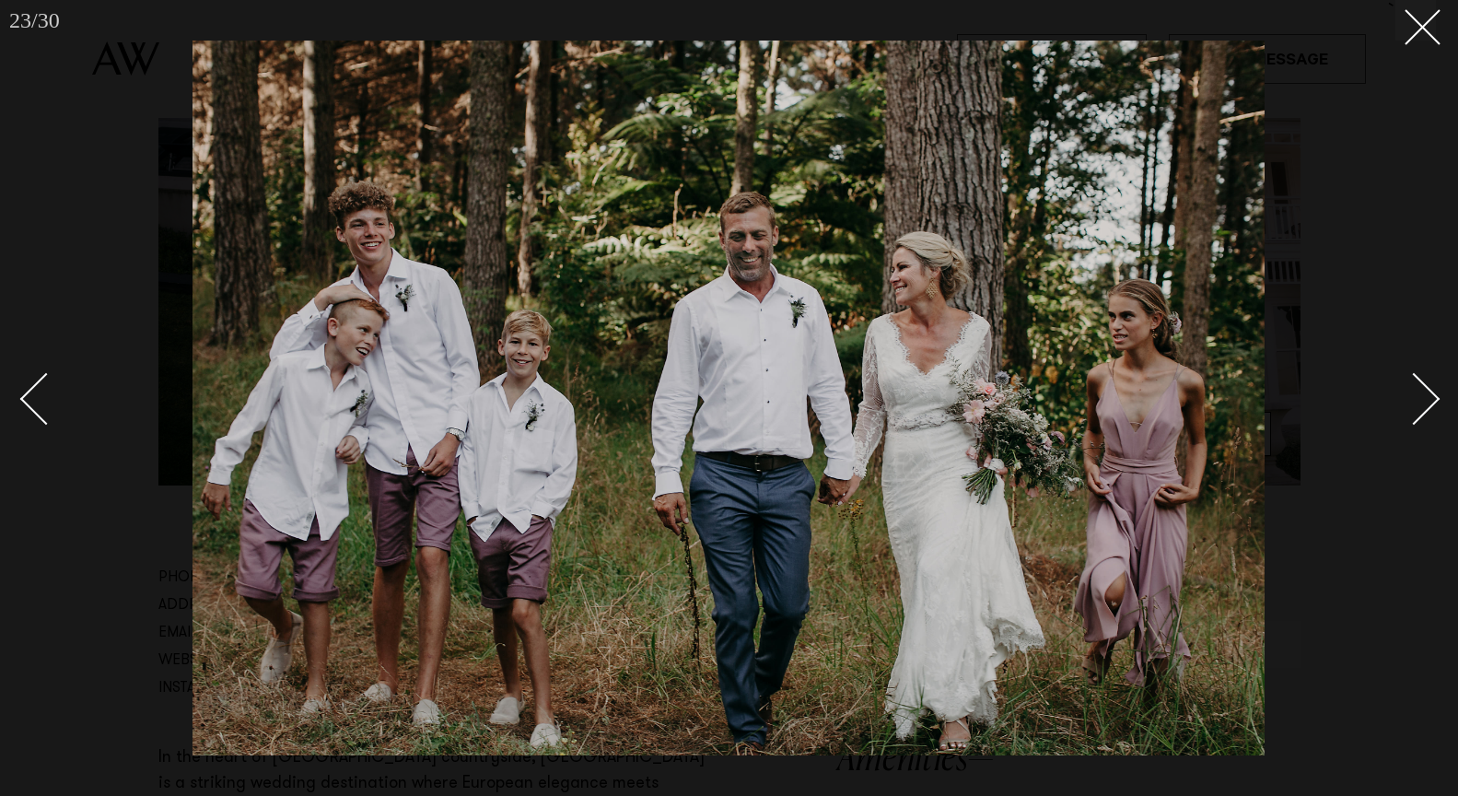
click at [1431, 400] on div "Next slide" at bounding box center [1414, 399] width 53 height 53
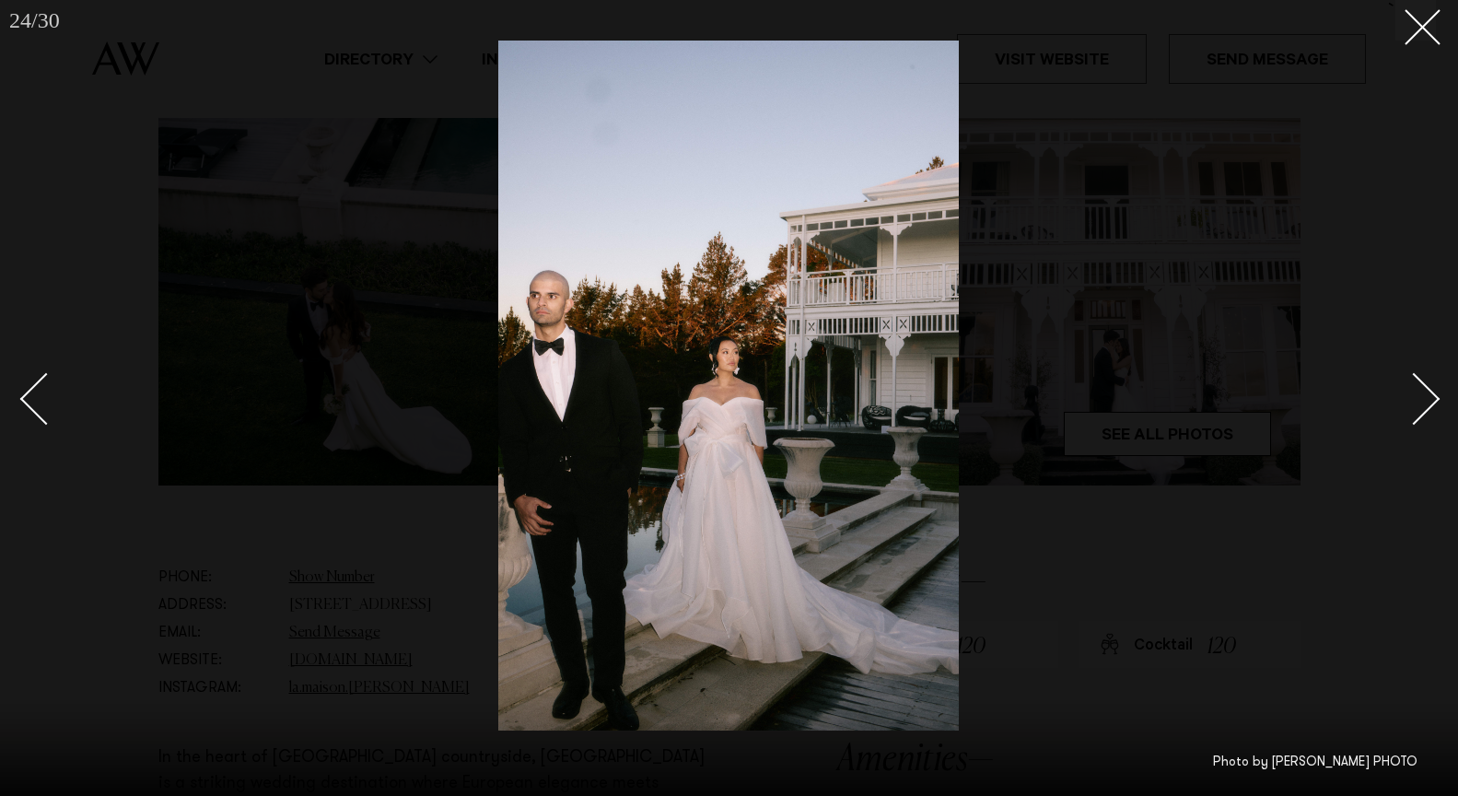
click at [1431, 400] on div "Next slide" at bounding box center [1414, 399] width 53 height 53
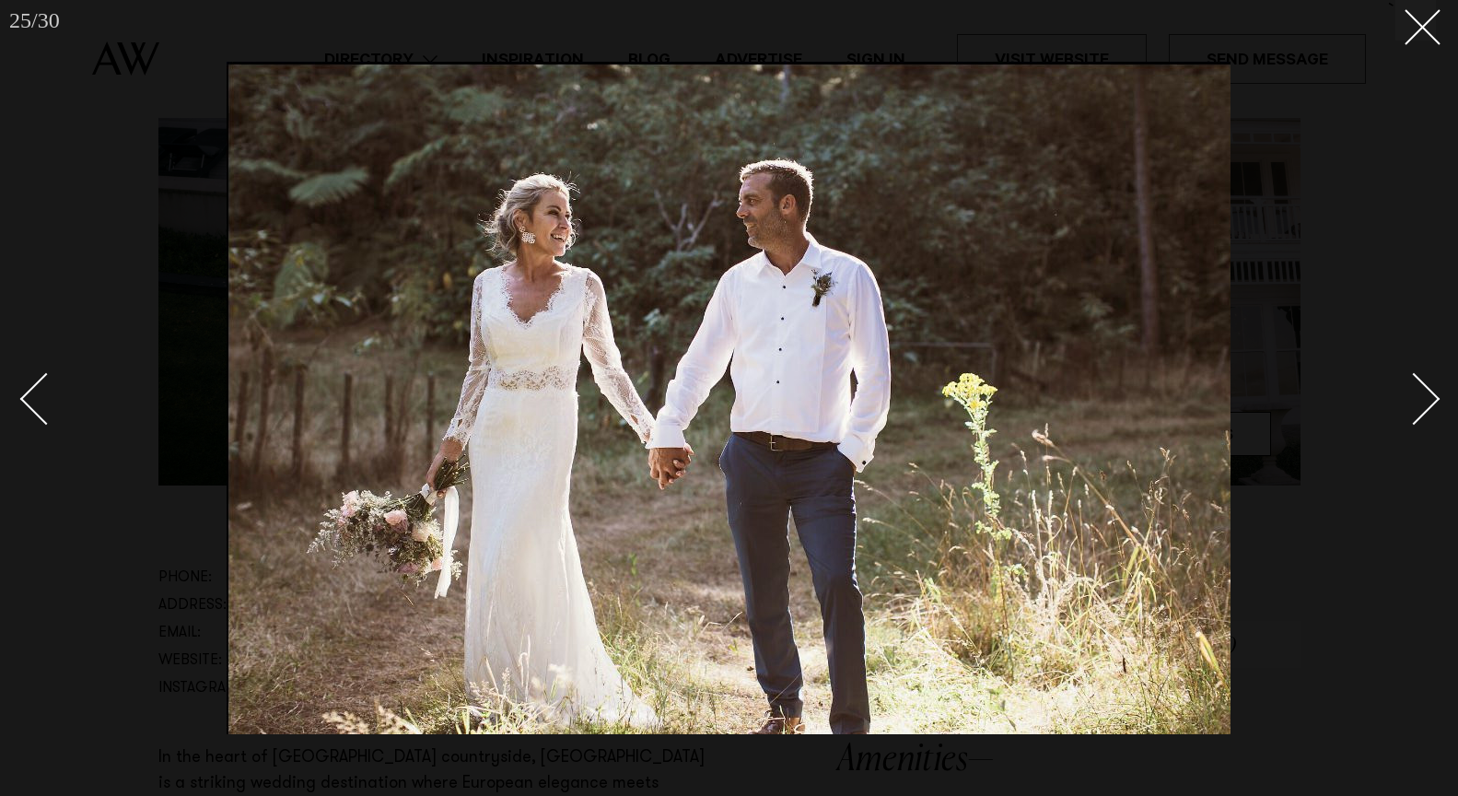
click at [1431, 400] on div "Next slide" at bounding box center [1414, 399] width 53 height 53
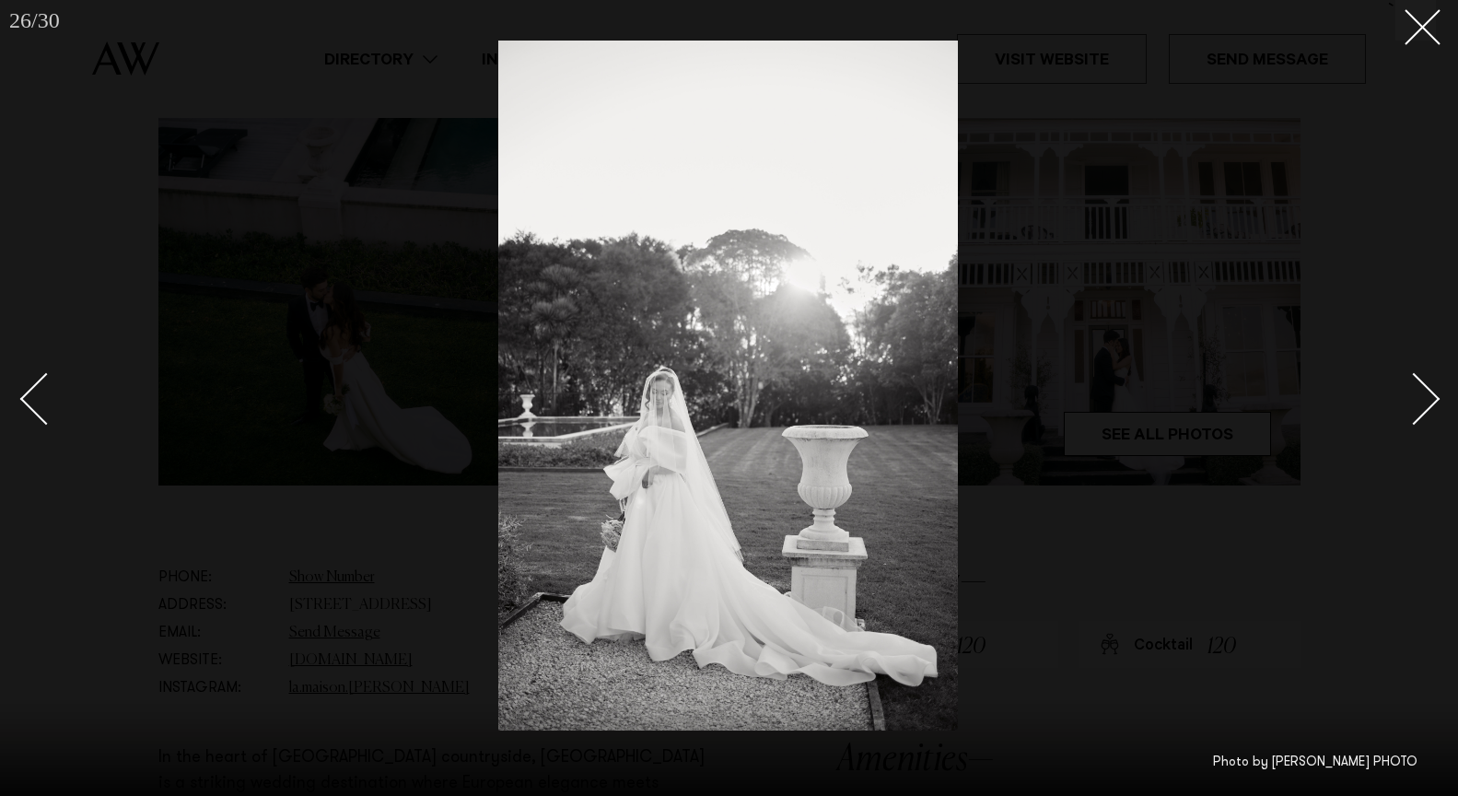
click at [1431, 400] on div "Next slide" at bounding box center [1414, 399] width 53 height 53
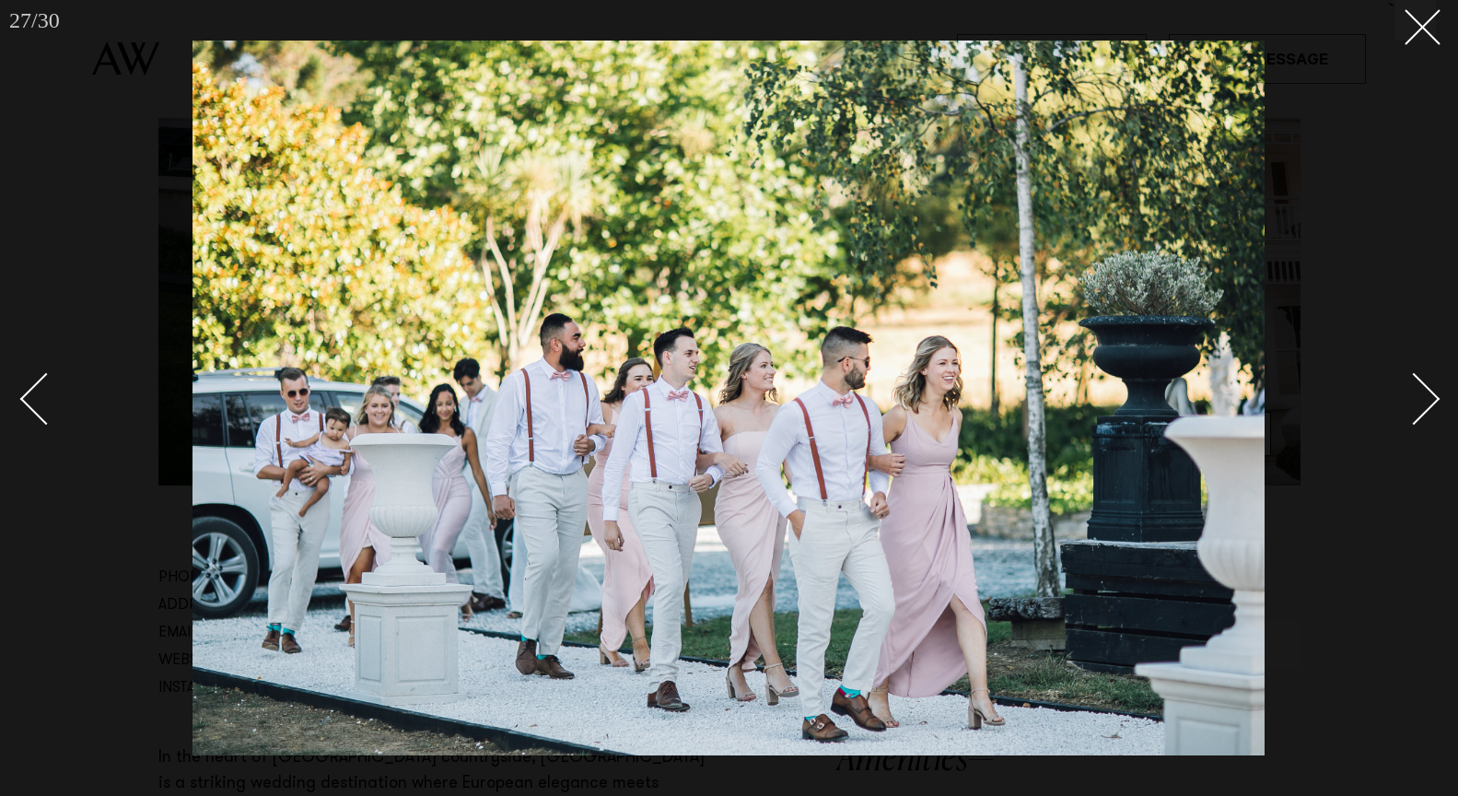
click at [1421, 392] on div "Next slide" at bounding box center [1414, 399] width 53 height 53
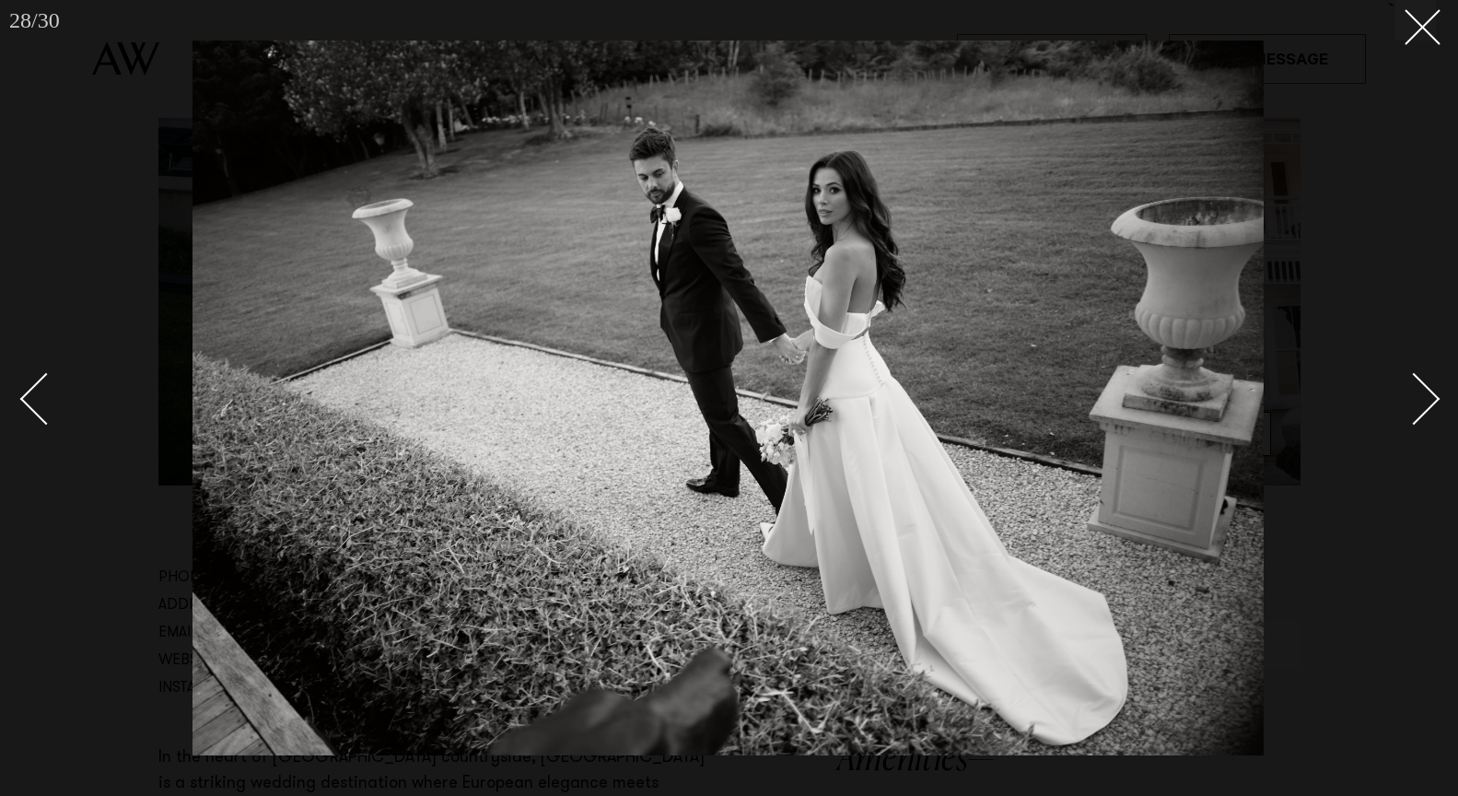
click at [1421, 392] on div "Next slide" at bounding box center [1414, 399] width 53 height 53
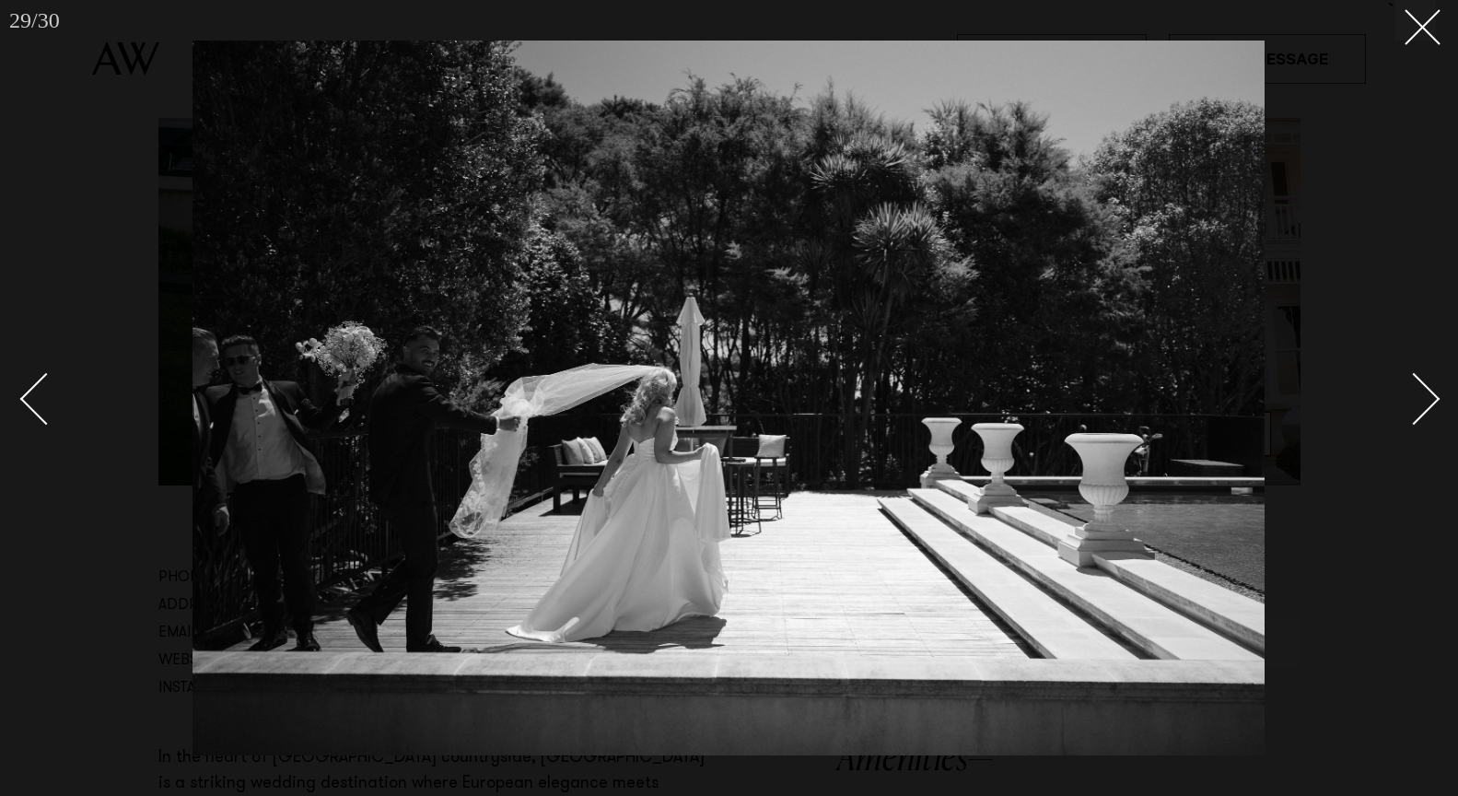
click at [1421, 392] on div "Next slide" at bounding box center [1414, 399] width 53 height 53
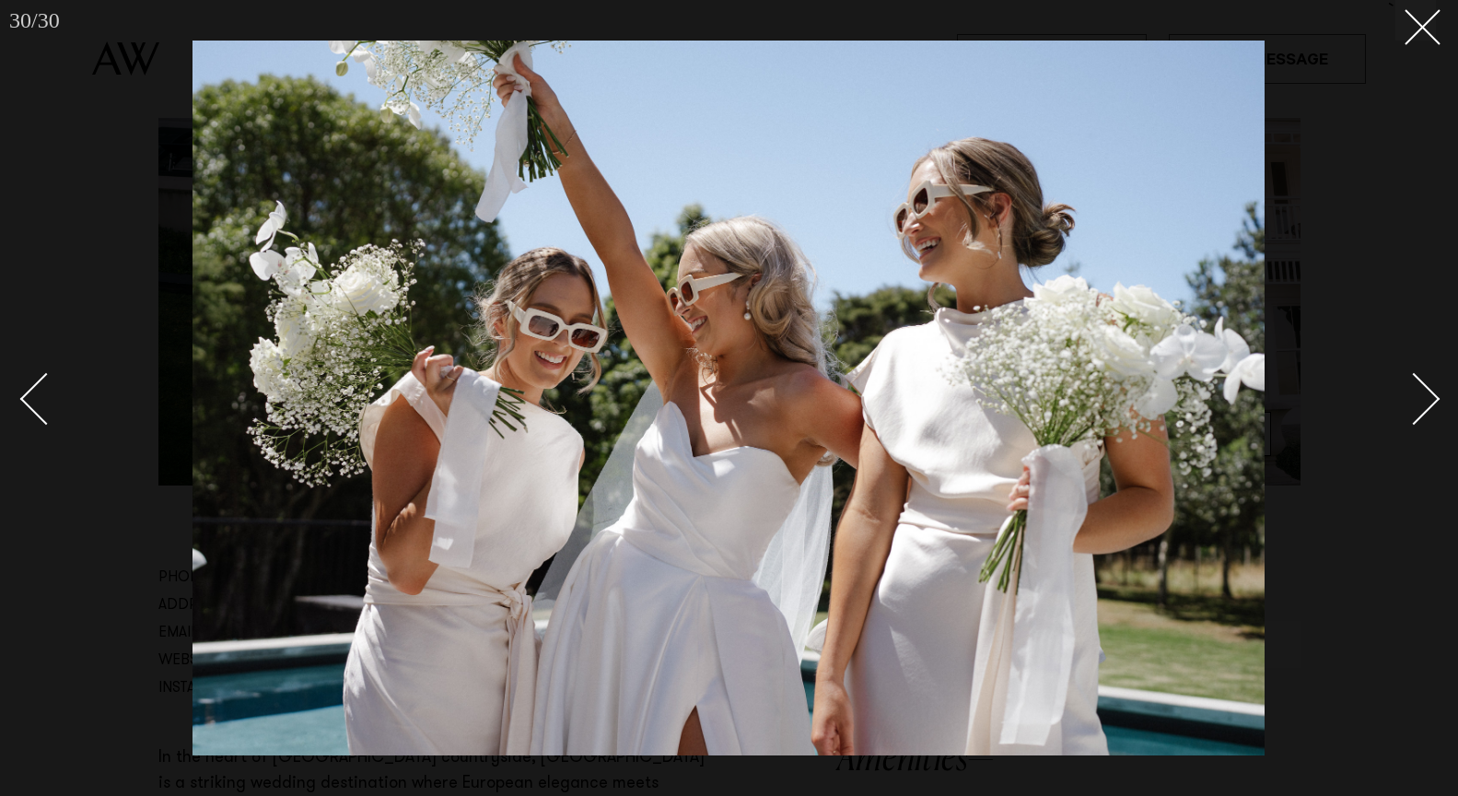
click at [1421, 392] on div "Next slide" at bounding box center [1414, 399] width 53 height 53
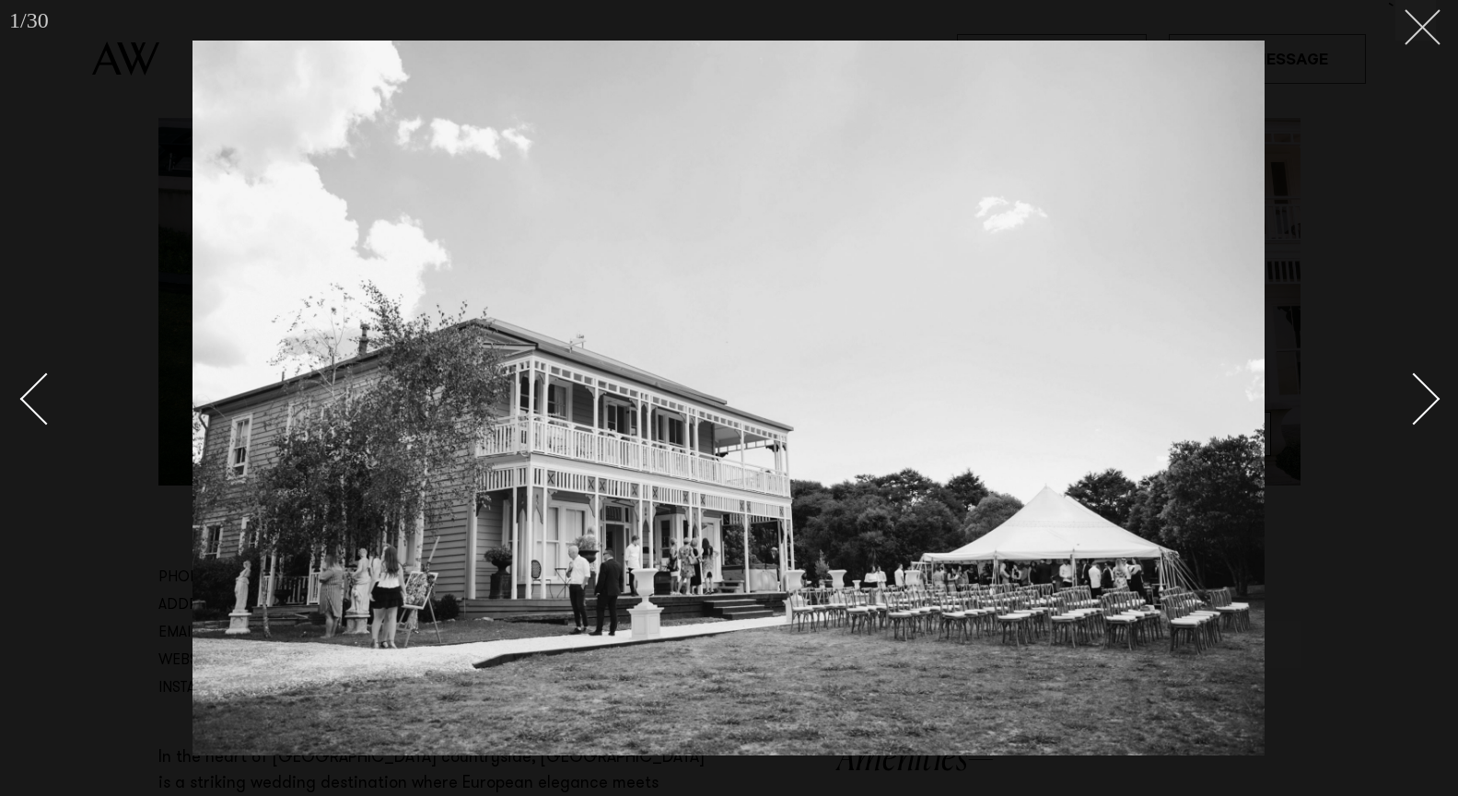
click at [1420, 22] on icon at bounding box center [1416, 20] width 22 height 22
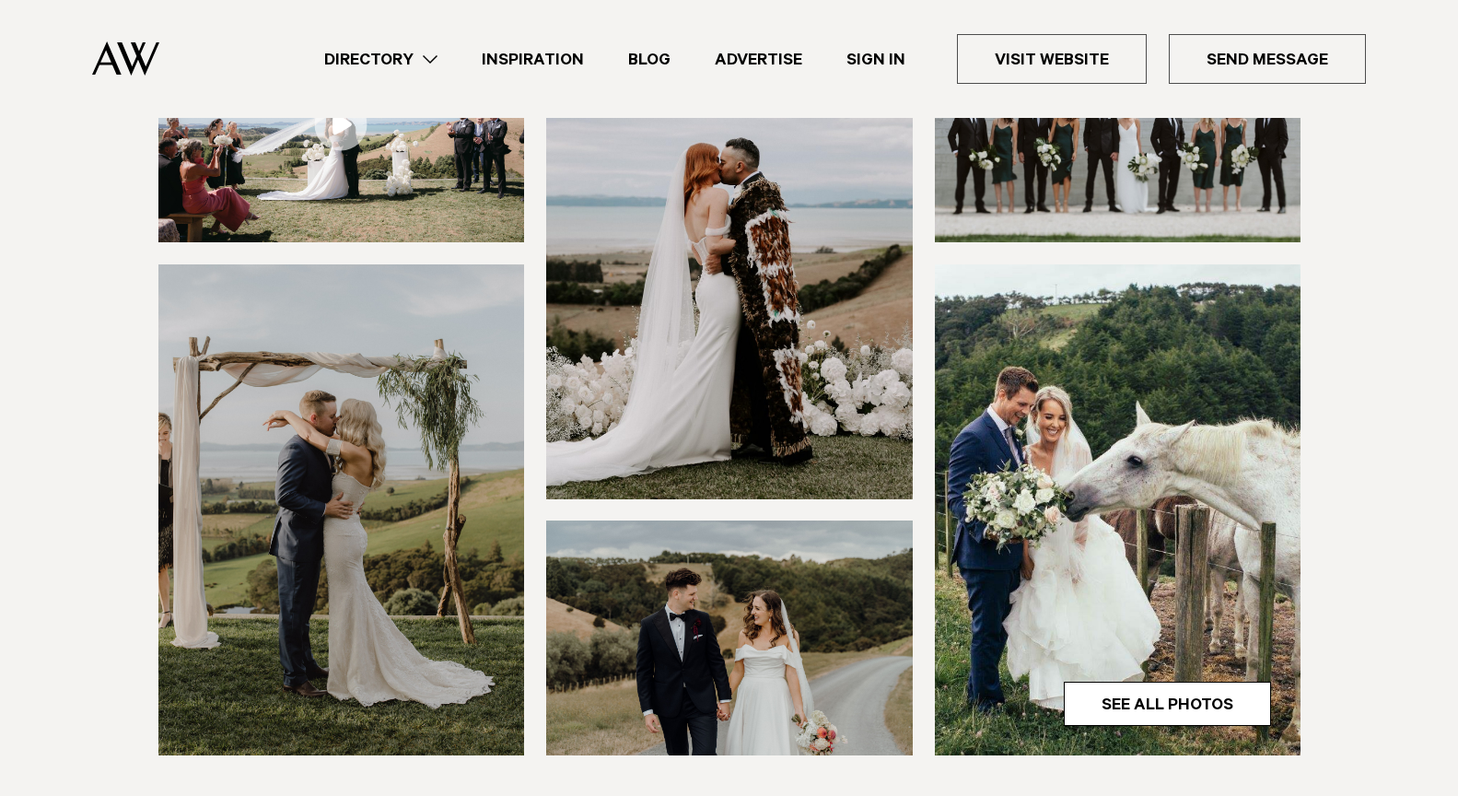
scroll to position [426, 0]
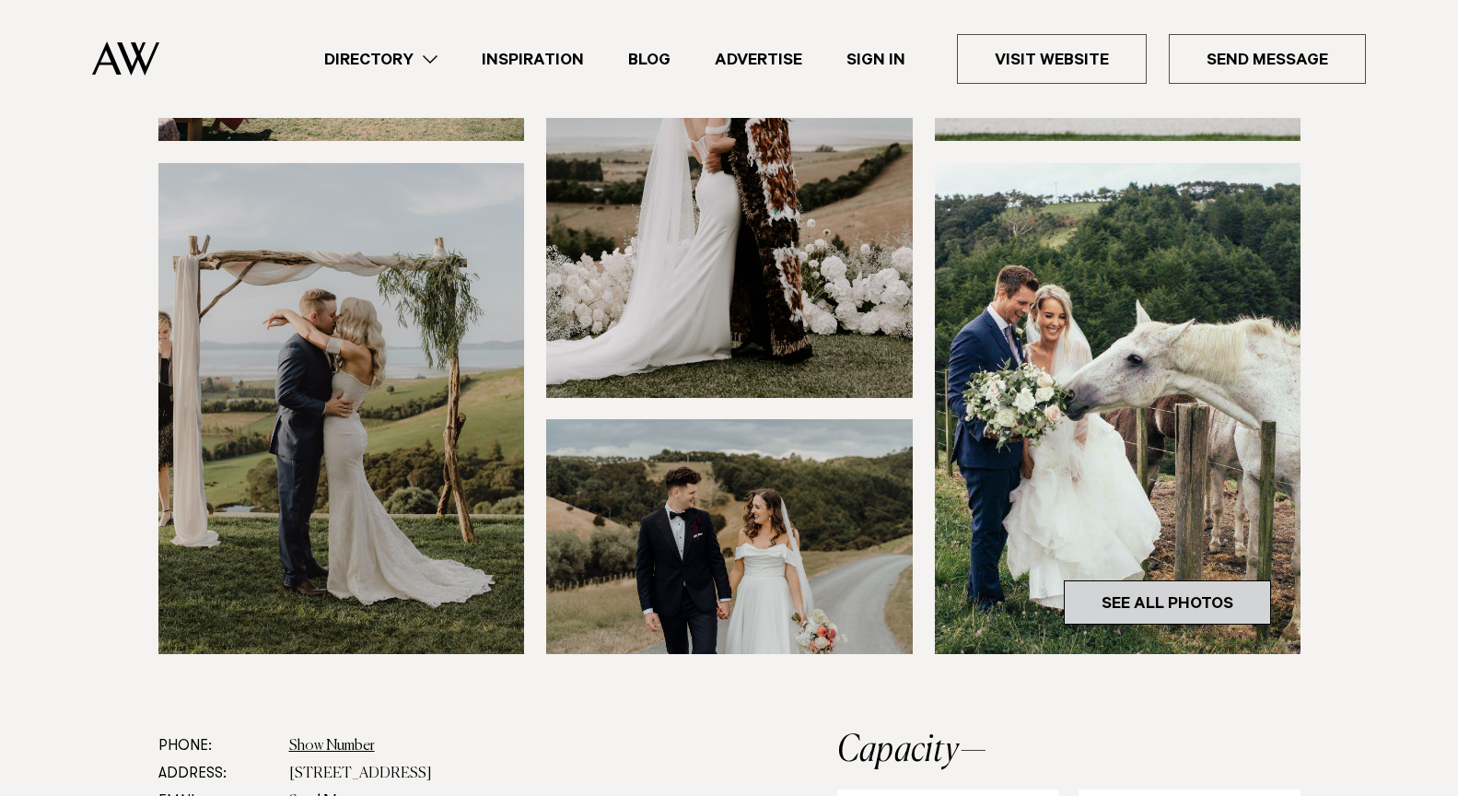
click at [1172, 600] on link "See All Photos" at bounding box center [1167, 602] width 207 height 44
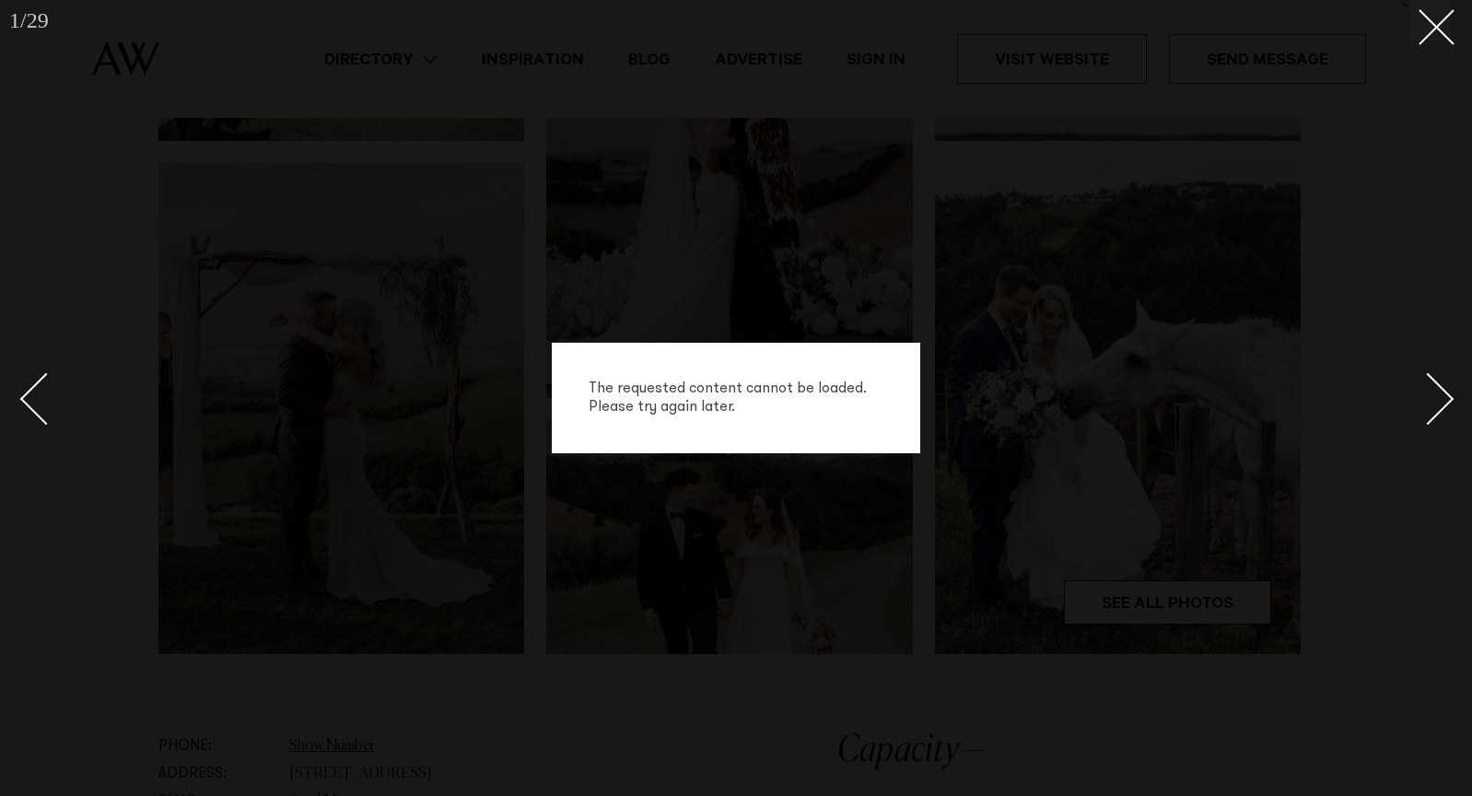
click at [1442, 402] on div "Next slide" at bounding box center [1428, 399] width 53 height 53
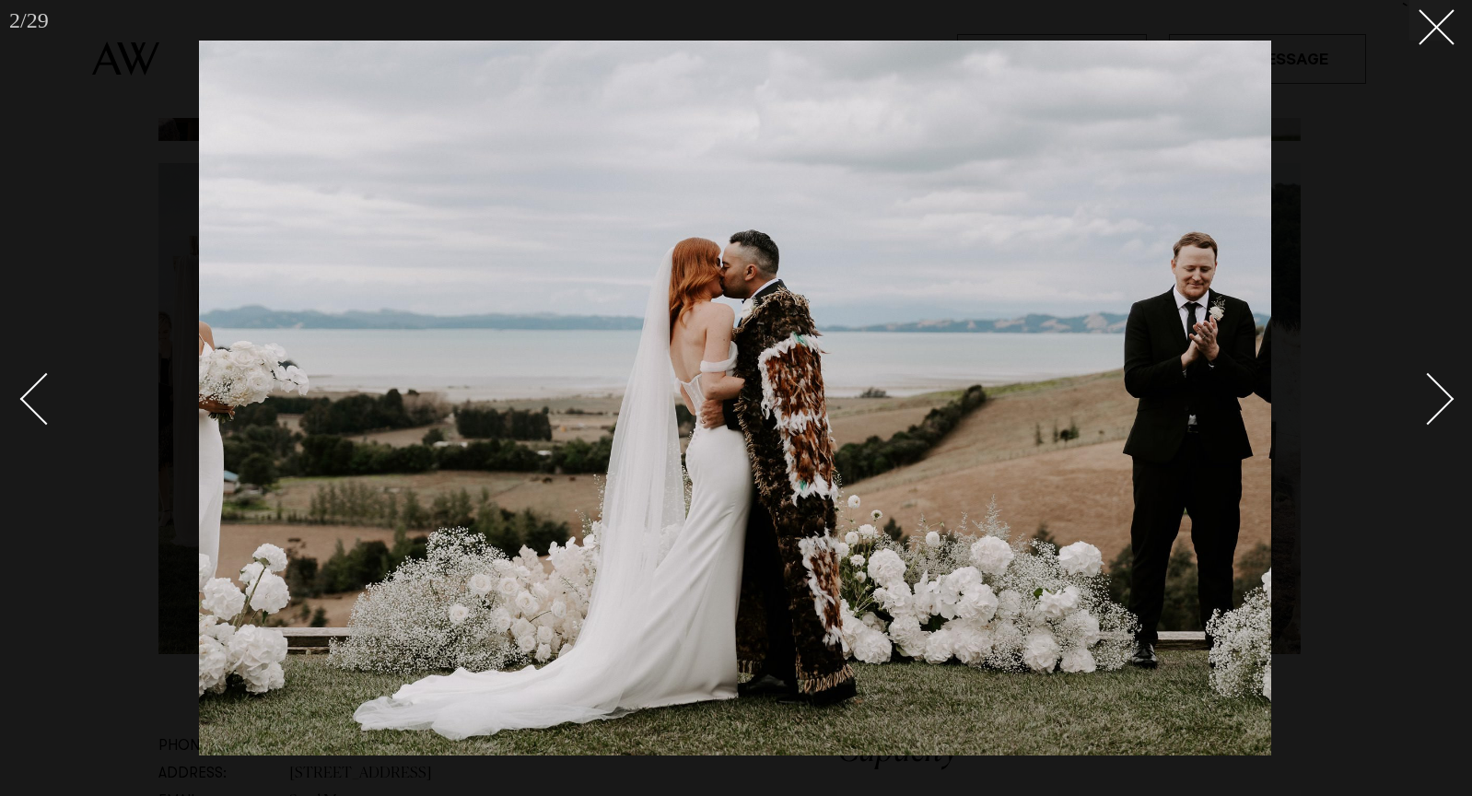
click at [1442, 402] on div "Next slide" at bounding box center [1428, 399] width 53 height 53
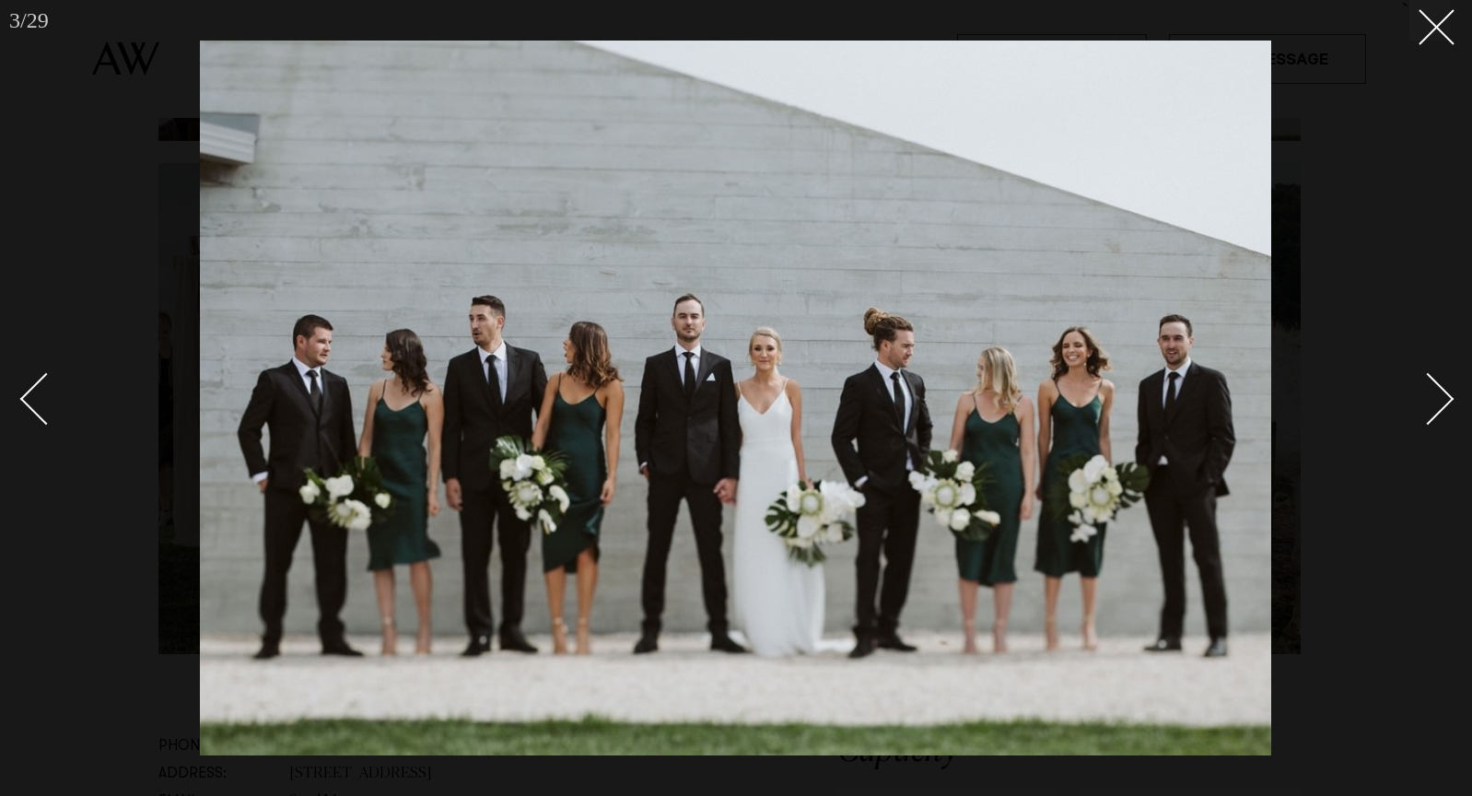
click at [1442, 402] on div "Next slide" at bounding box center [1428, 399] width 53 height 53
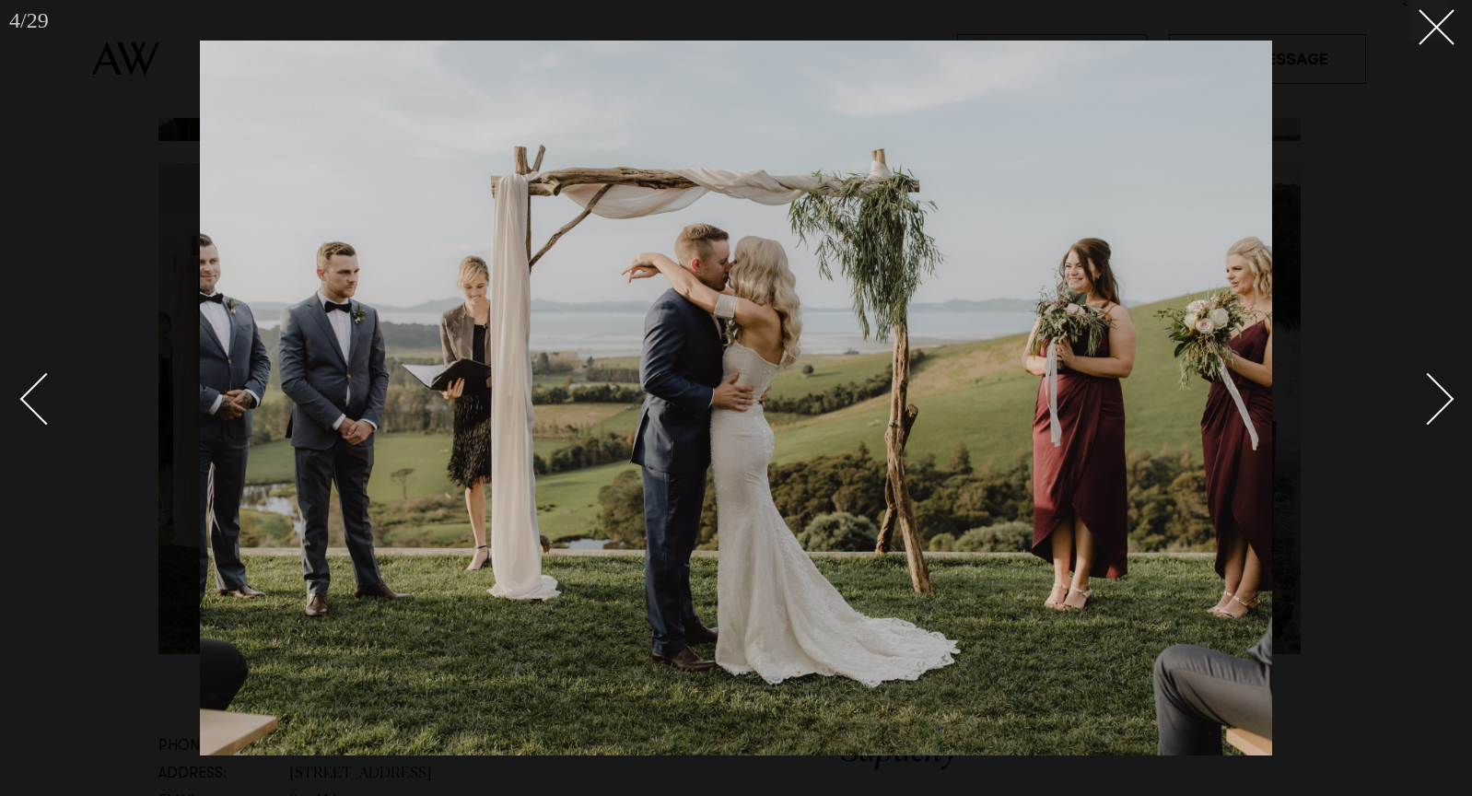
click at [1442, 402] on div "Next slide" at bounding box center [1428, 399] width 53 height 53
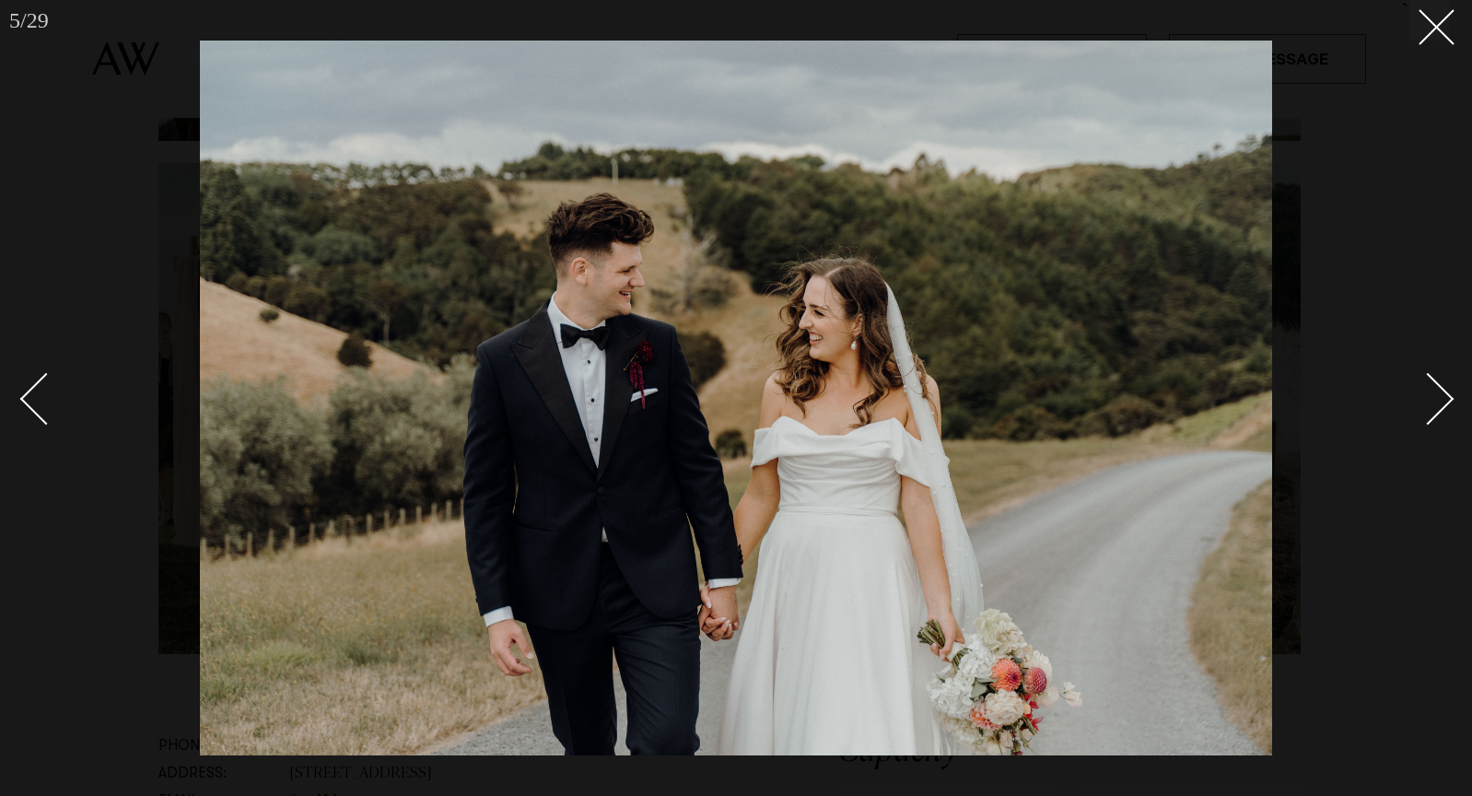
click at [1442, 402] on div "Next slide" at bounding box center [1428, 399] width 53 height 53
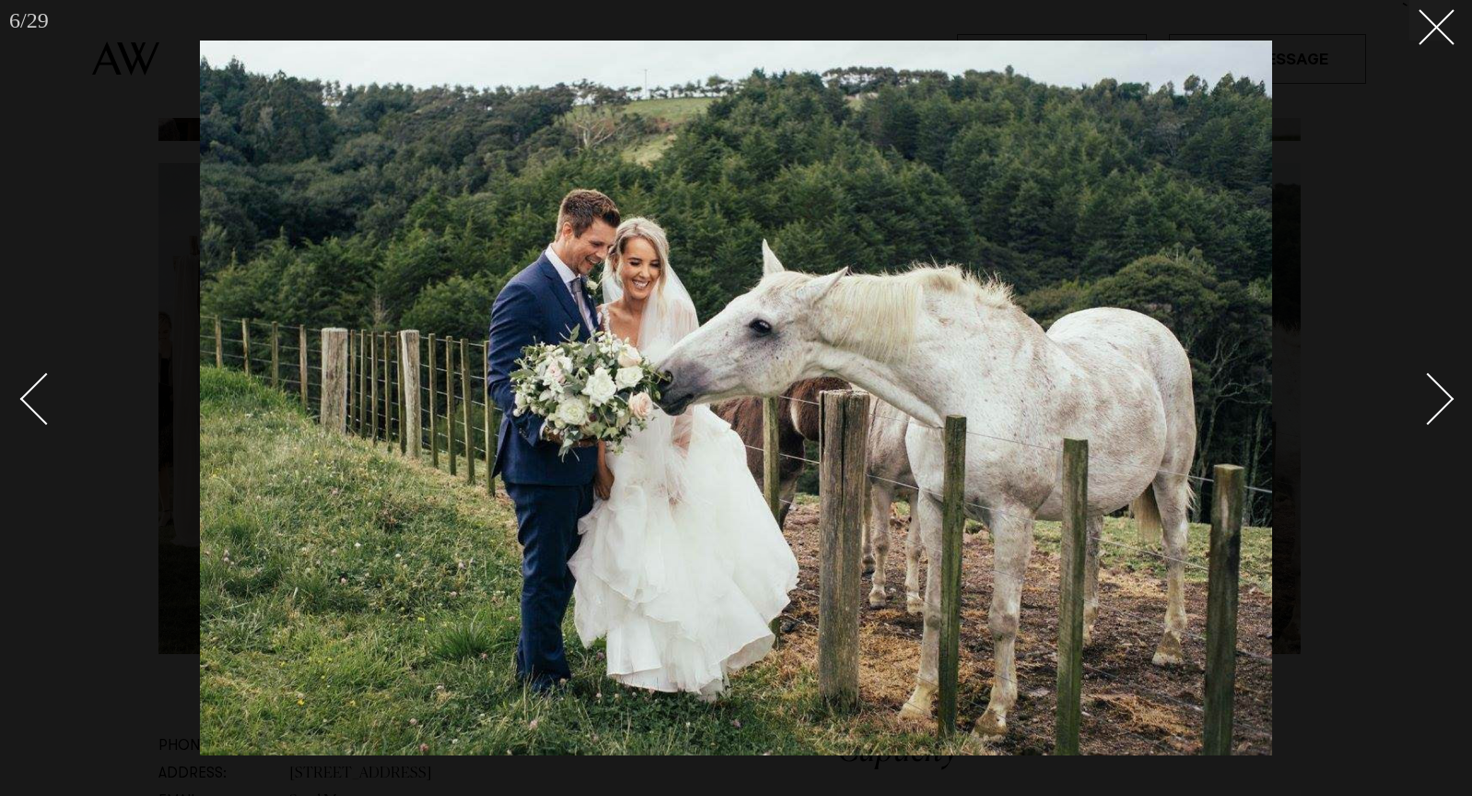
click at [1442, 402] on div "Next slide" at bounding box center [1428, 399] width 53 height 53
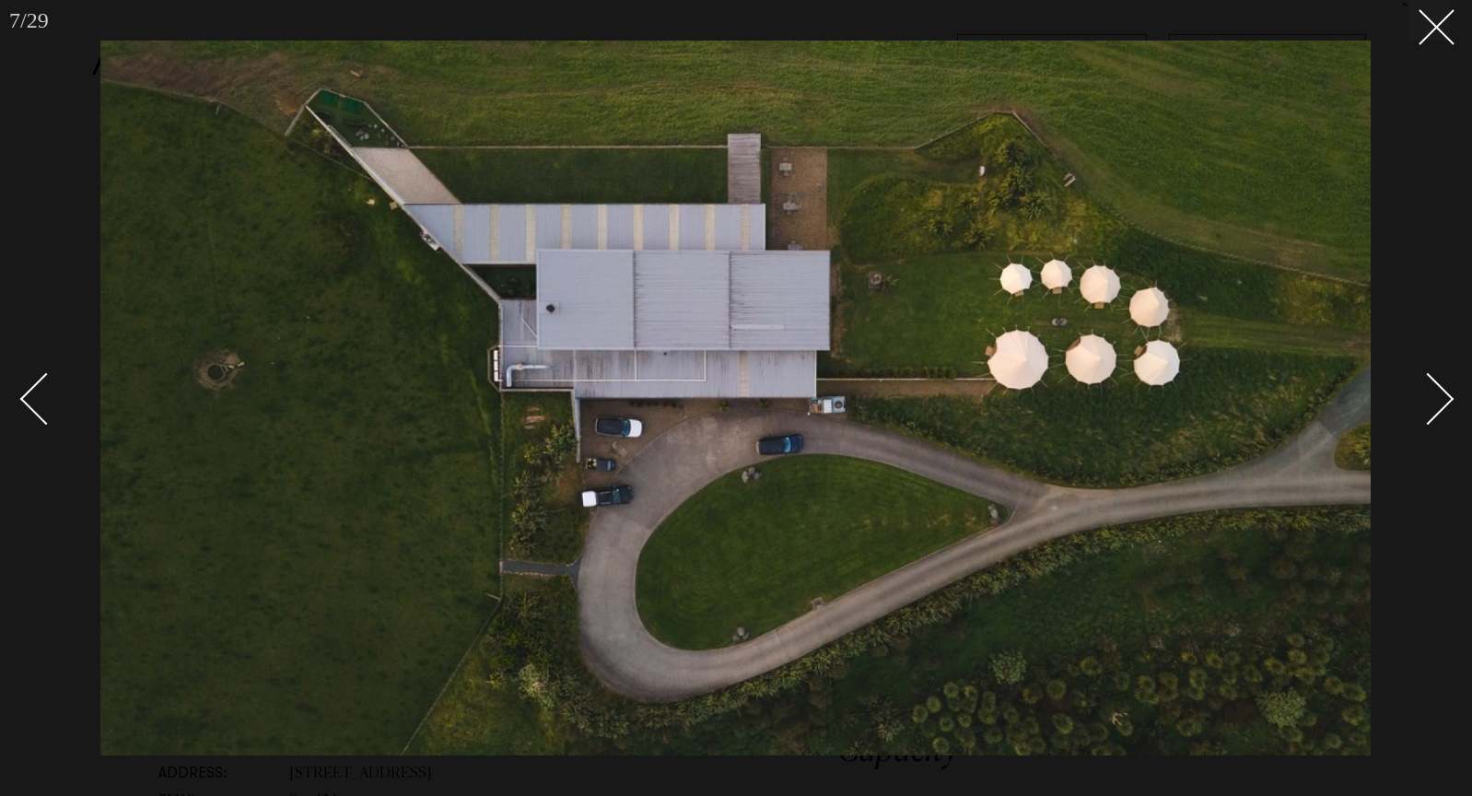
click at [1442, 402] on div "Next slide" at bounding box center [1428, 399] width 53 height 53
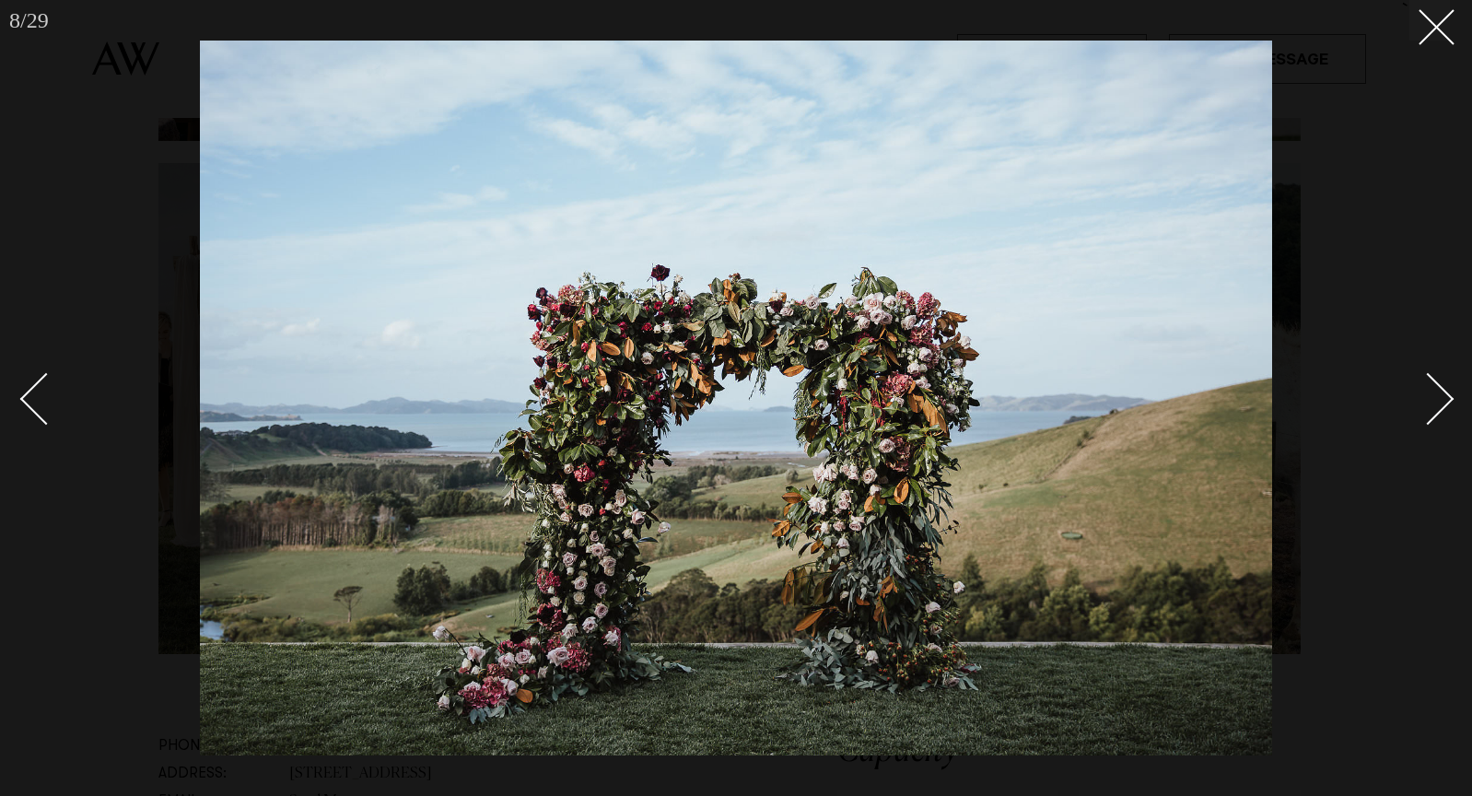
click at [1442, 402] on div "Next slide" at bounding box center [1428, 399] width 53 height 53
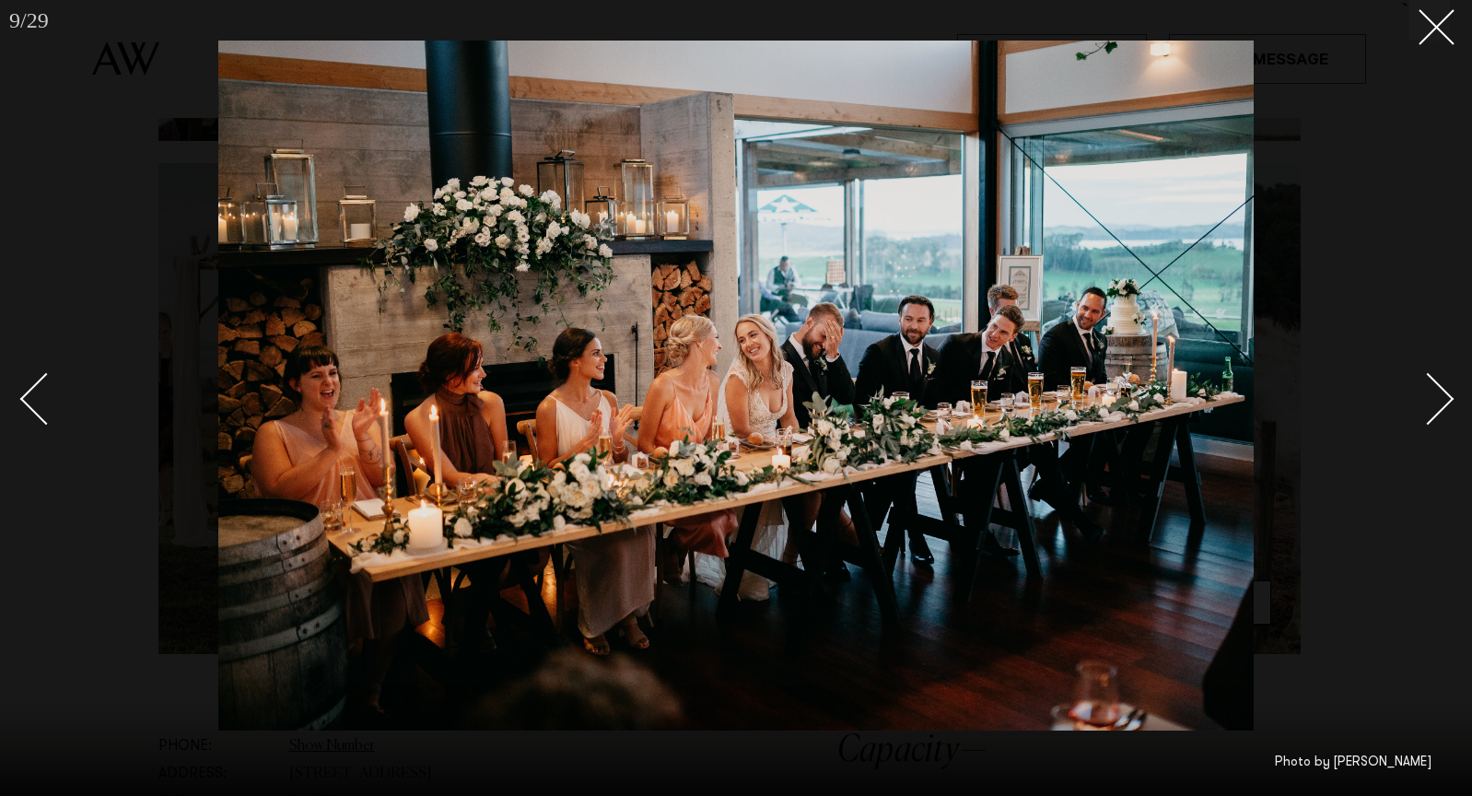
click at [1442, 402] on div "Next slide" at bounding box center [1428, 399] width 53 height 53
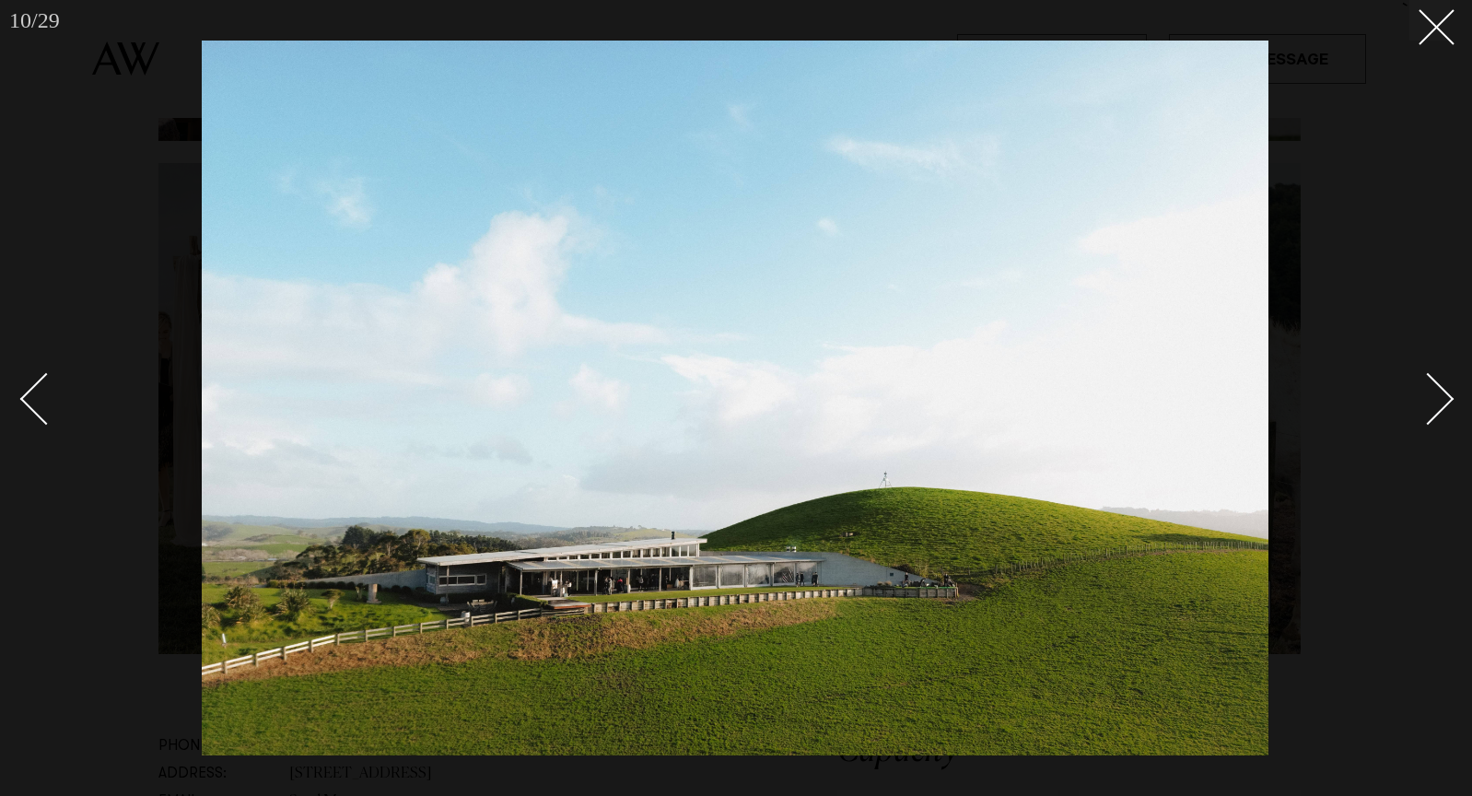
click at [1442, 402] on div "Next slide" at bounding box center [1428, 399] width 53 height 53
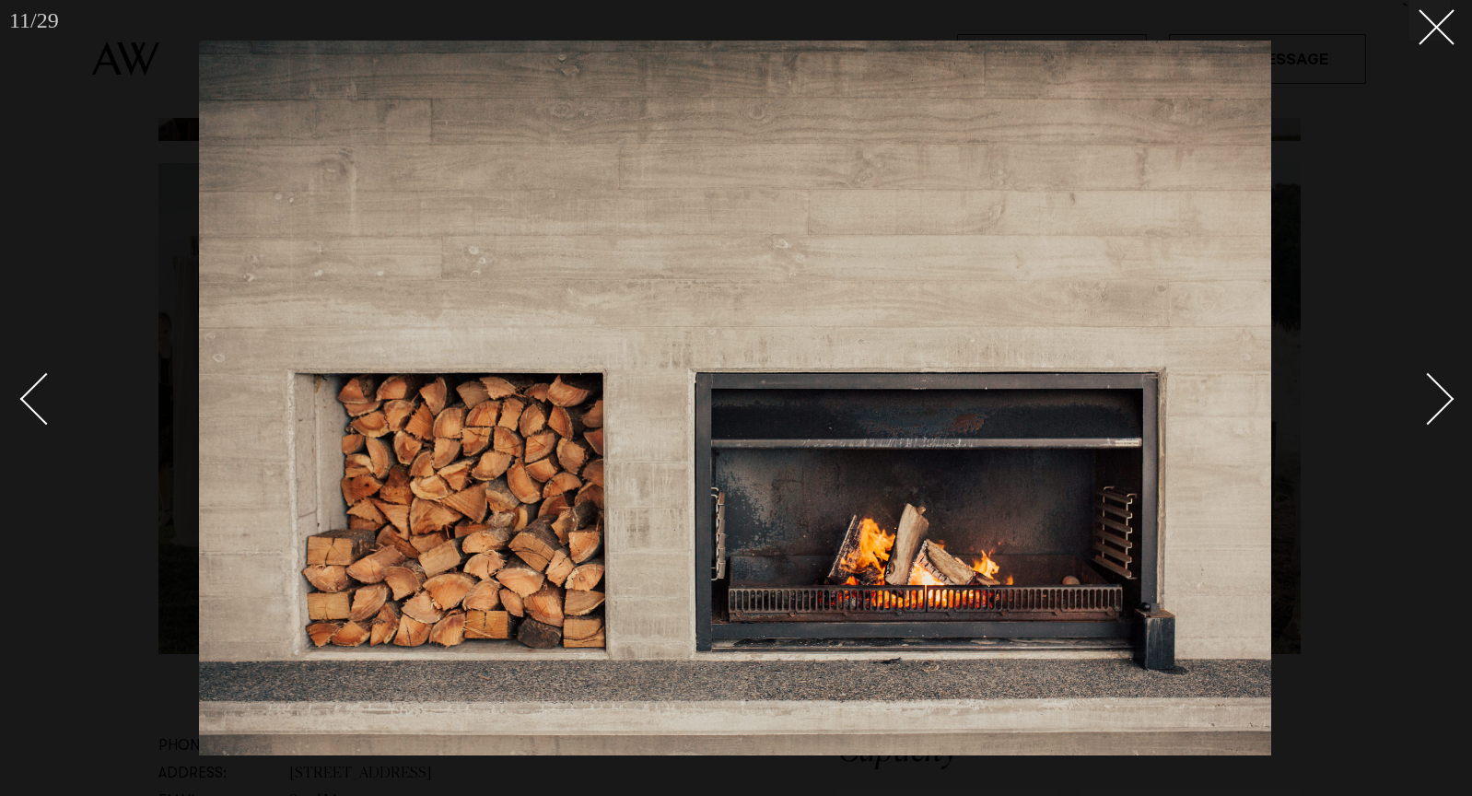
click at [1442, 402] on div "Next slide" at bounding box center [1428, 399] width 53 height 53
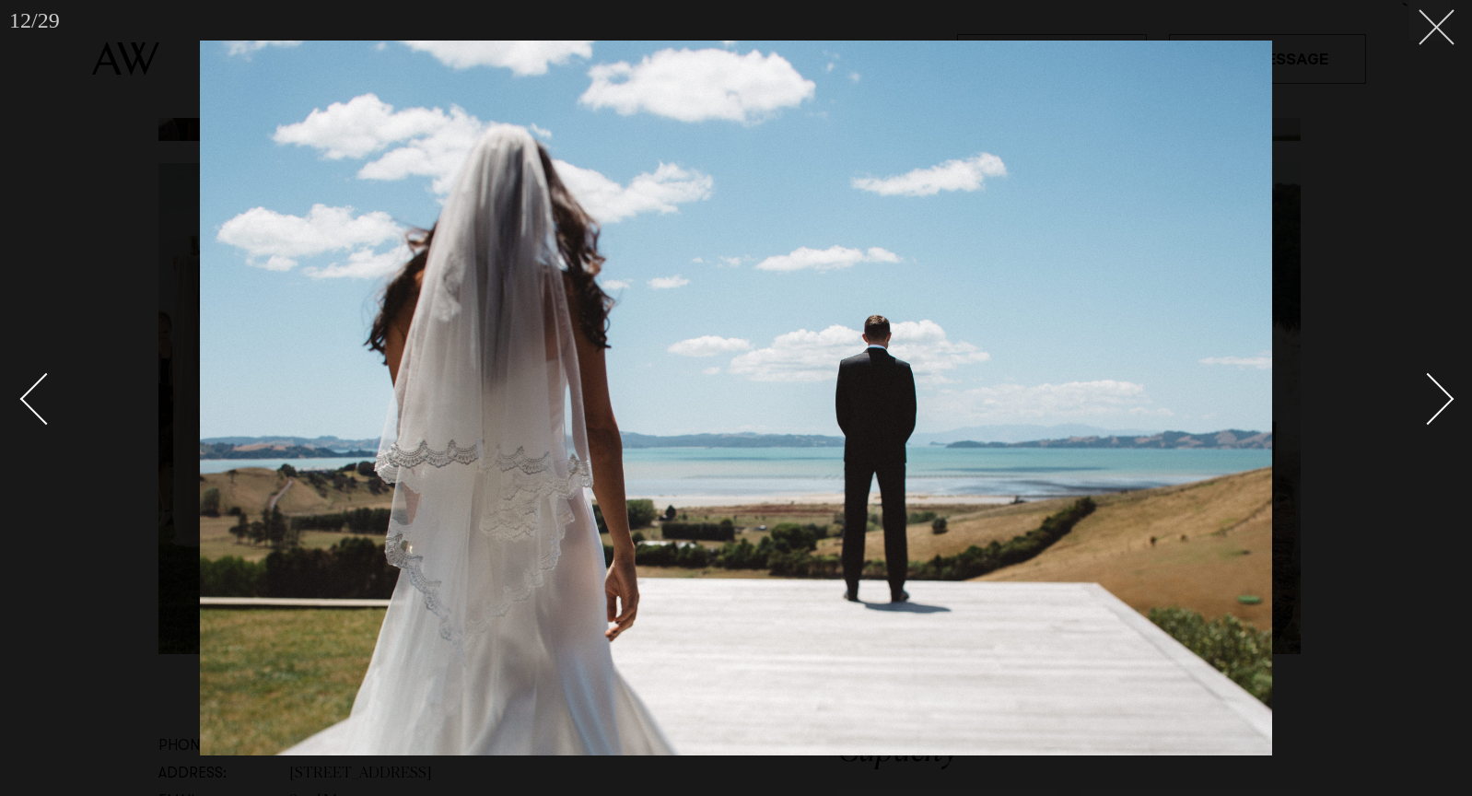
click at [1439, 27] on icon at bounding box center [1430, 20] width 22 height 22
